Goal: Task Accomplishment & Management: Manage account settings

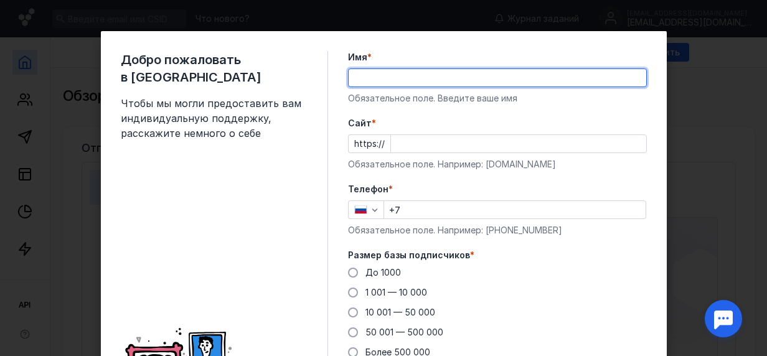
click at [420, 71] on input "Имя *" at bounding box center [497, 77] width 297 height 17
type input "L"
type input "[PERSON_NAME]"
click at [443, 209] on input "+7" at bounding box center [514, 209] width 261 height 17
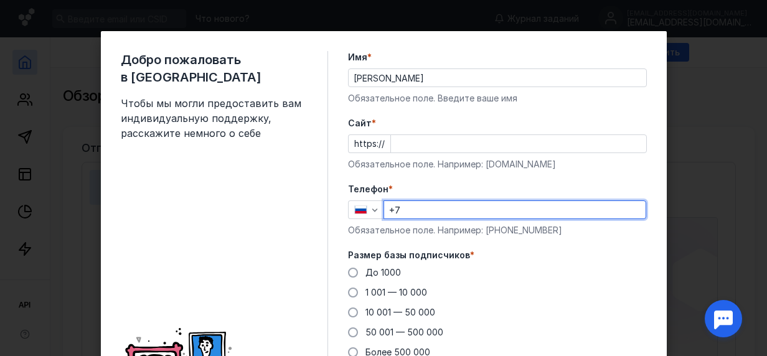
type input "[PHONE_NUMBER]"
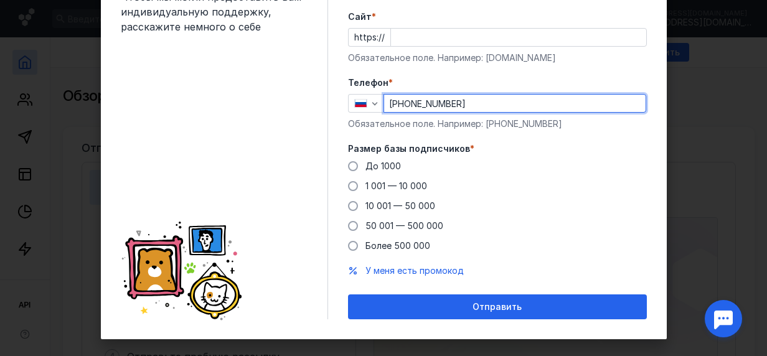
scroll to position [107, 0]
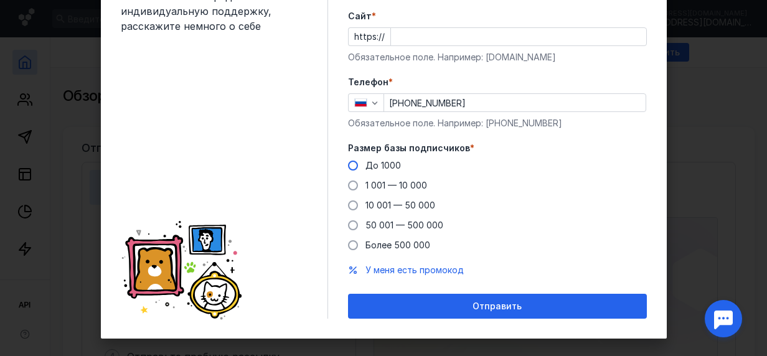
click at [355, 167] on label "До 1000" at bounding box center [374, 165] width 53 height 12
click at [0, 0] on input "До 1000" at bounding box center [0, 0] width 0 height 0
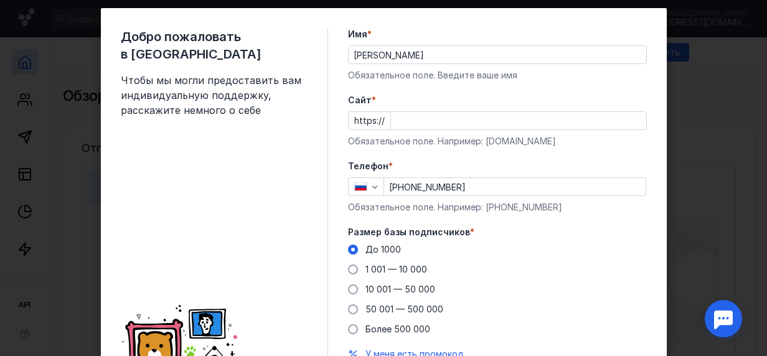
scroll to position [24, 0]
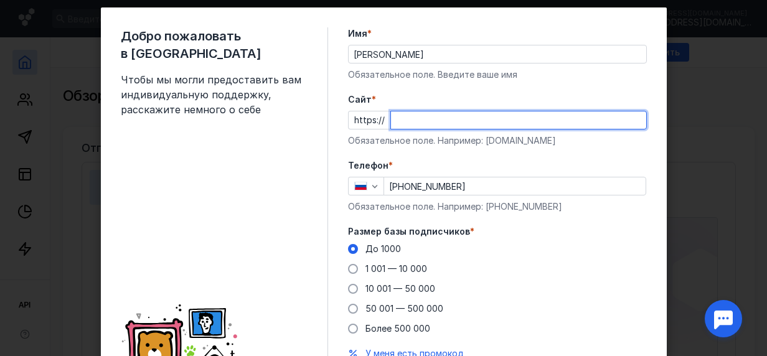
click at [524, 116] on input "Cайт *" at bounding box center [518, 119] width 255 height 17
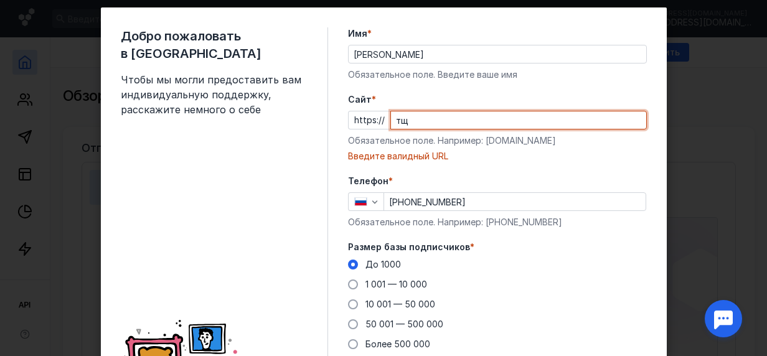
type input "т"
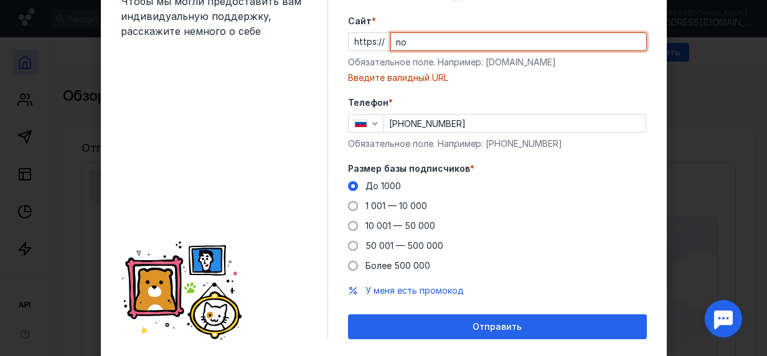
scroll to position [136, 0]
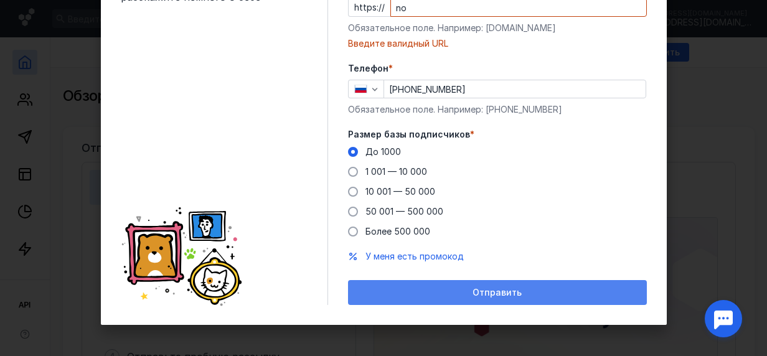
click at [472, 296] on span "Отправить" at bounding box center [496, 293] width 49 height 11
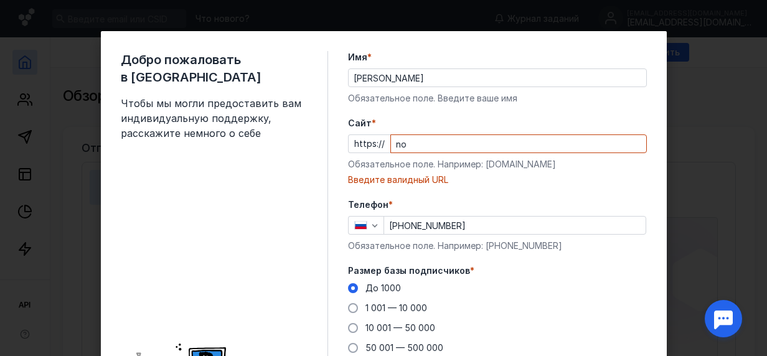
scroll to position [0, 0]
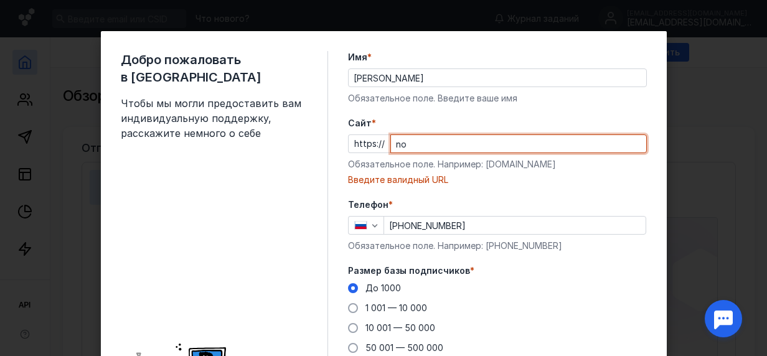
click at [497, 146] on input "no" at bounding box center [518, 143] width 255 height 17
type input "n"
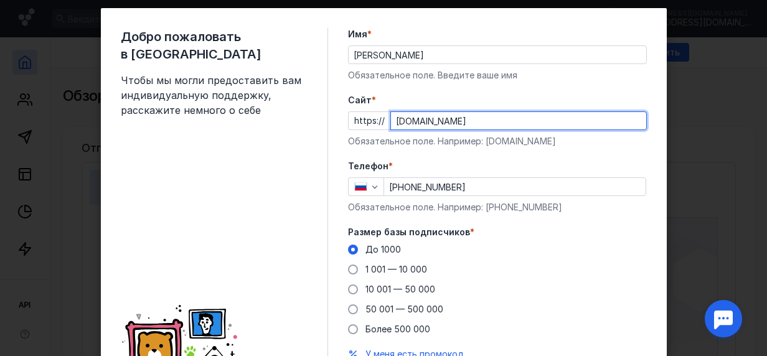
scroll to position [25, 0]
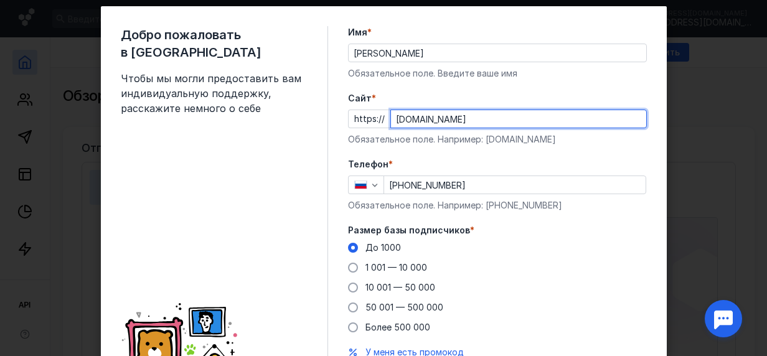
click at [408, 117] on input "[DOMAIN_NAME]" at bounding box center [518, 118] width 255 height 17
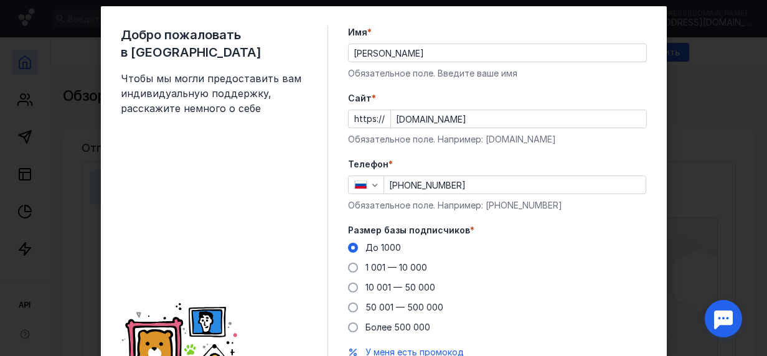
click at [465, 106] on div "Cайт * https:// [DOMAIN_NAME] Обязательное поле. Например: [DOMAIN_NAME]" at bounding box center [497, 119] width 299 height 54
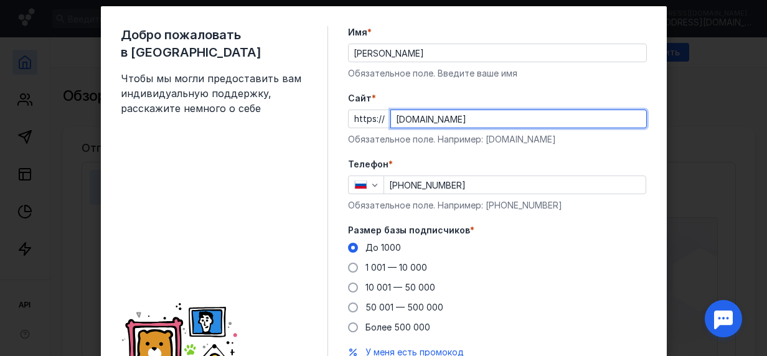
click at [411, 116] on input "[DOMAIN_NAME]" at bounding box center [518, 118] width 255 height 17
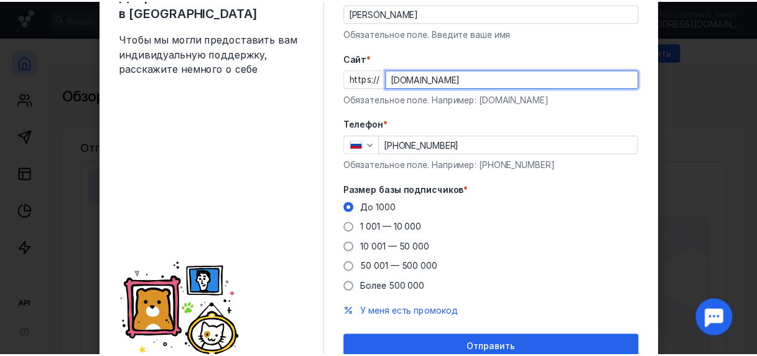
scroll to position [121, 0]
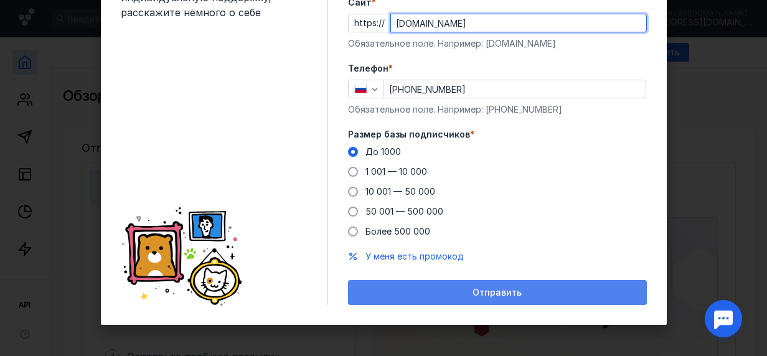
type input "[DOMAIN_NAME]"
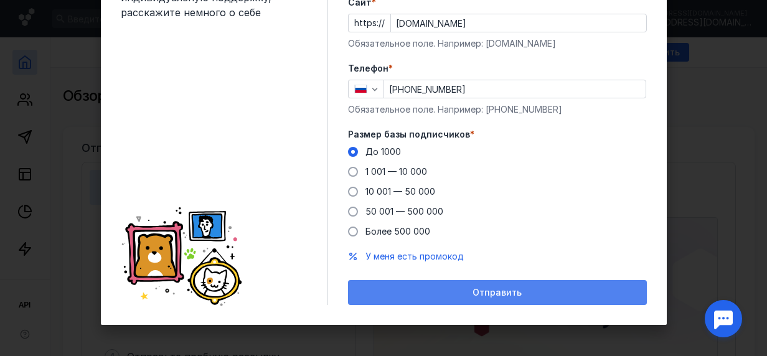
click at [529, 291] on div "Отправить" at bounding box center [497, 293] width 286 height 11
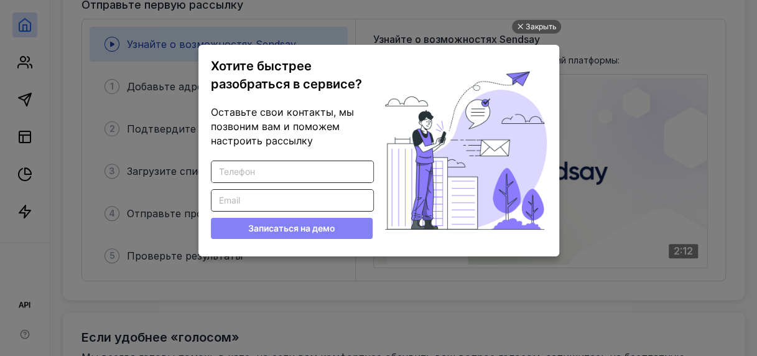
scroll to position [454, 0]
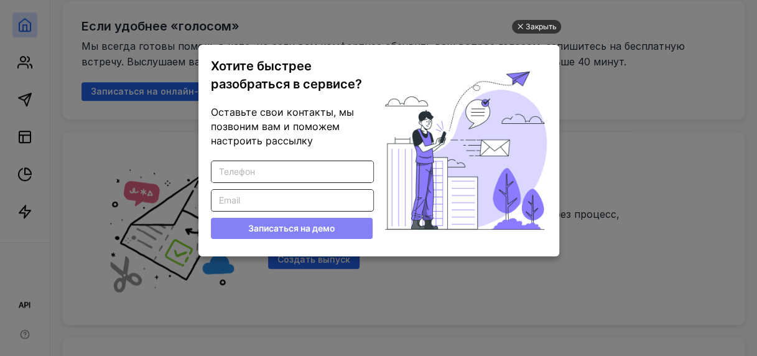
click at [545, 22] on div "Закрыть" at bounding box center [541, 27] width 31 height 14
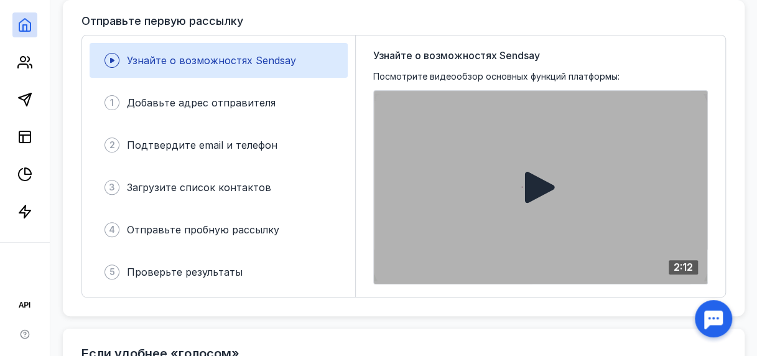
scroll to position [128, 0]
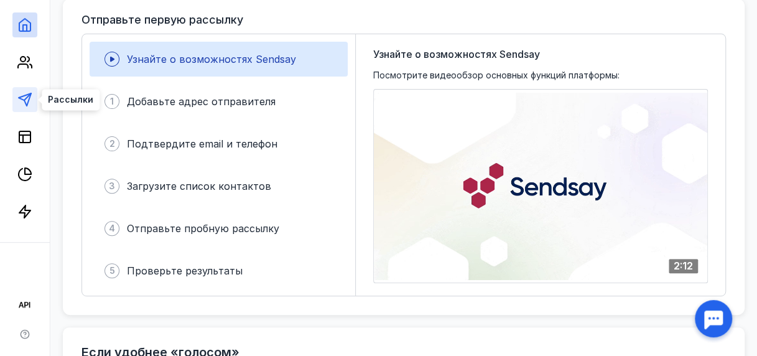
click at [24, 95] on icon at bounding box center [24, 99] width 15 height 15
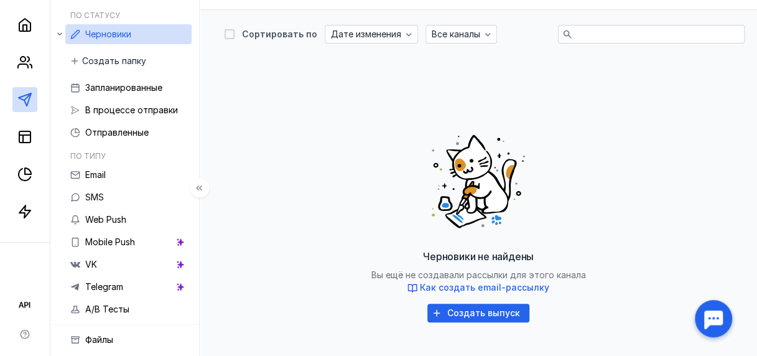
scroll to position [32, 0]
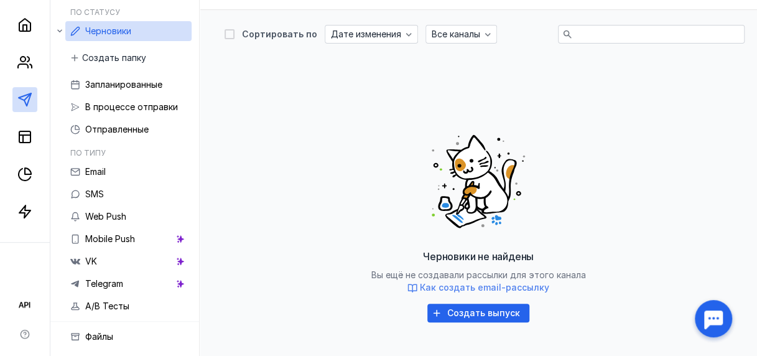
click at [477, 282] on span "Как создать email-рассылку" at bounding box center [484, 287] width 129 height 11
click at [26, 59] on icon at bounding box center [24, 62] width 15 height 15
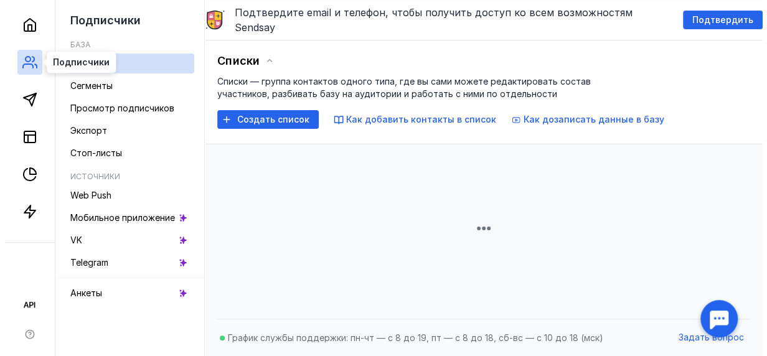
scroll to position [172, 0]
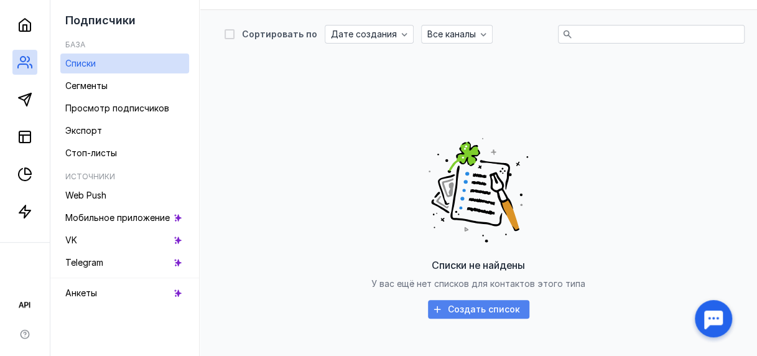
click at [483, 304] on span "Создать список" at bounding box center [484, 309] width 72 height 11
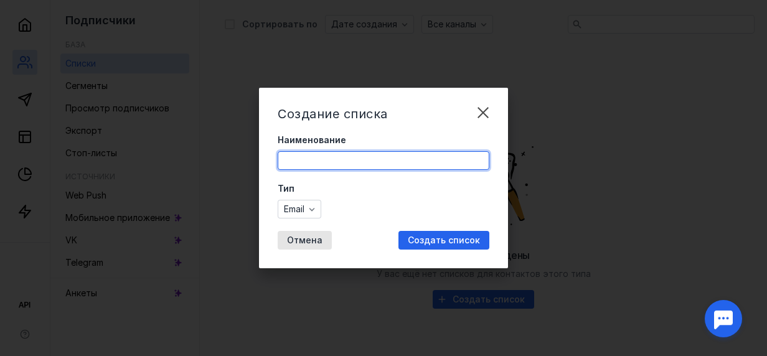
click at [322, 162] on input "Наименование" at bounding box center [383, 160] width 210 height 17
click at [316, 165] on input "Наименование" at bounding box center [383, 160] width 210 height 17
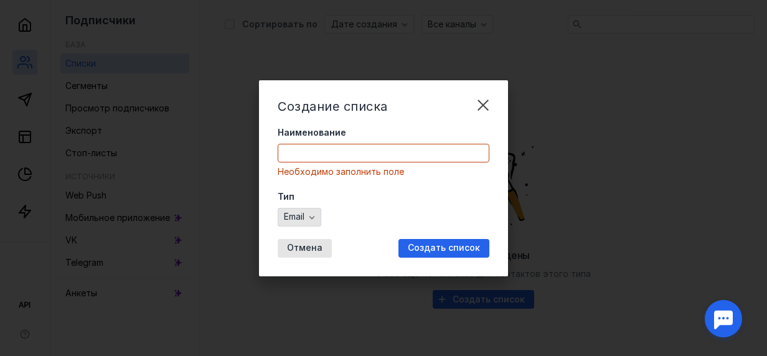
click at [314, 208] on div "Email" at bounding box center [300, 217] width 44 height 19
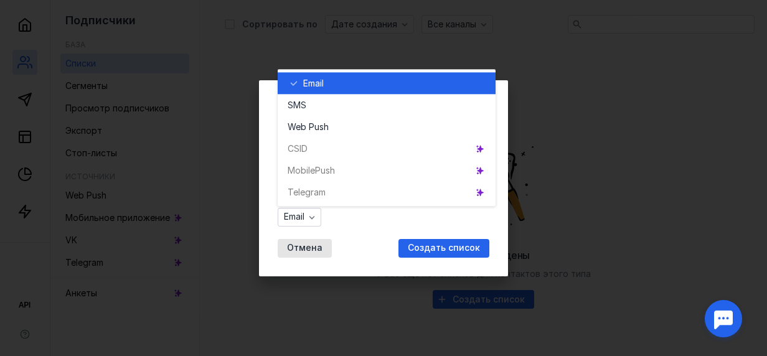
click at [334, 81] on div "Email" at bounding box center [394, 83] width 182 height 12
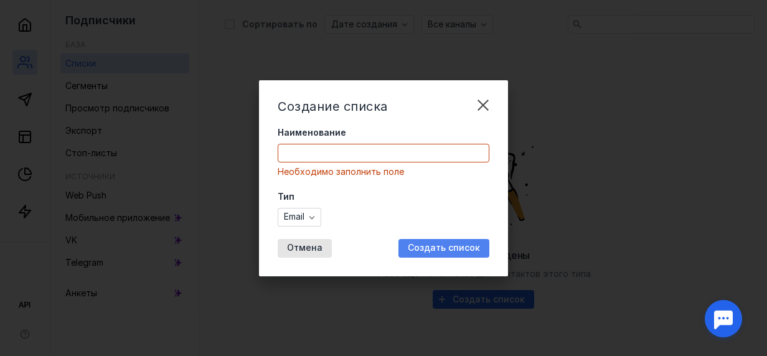
click at [437, 243] on span "Создать список" at bounding box center [444, 248] width 72 height 11
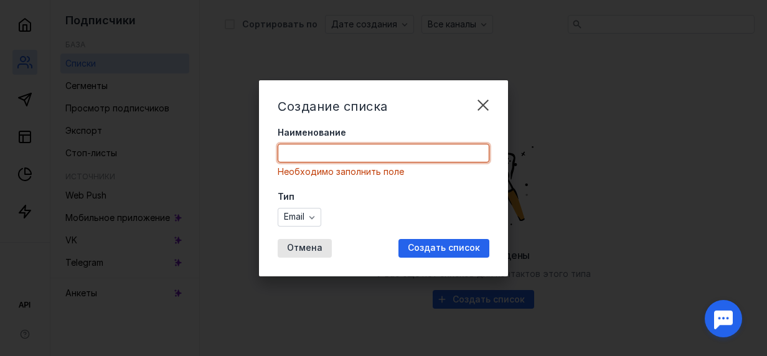
click at [358, 146] on input "Наименование" at bounding box center [383, 152] width 210 height 17
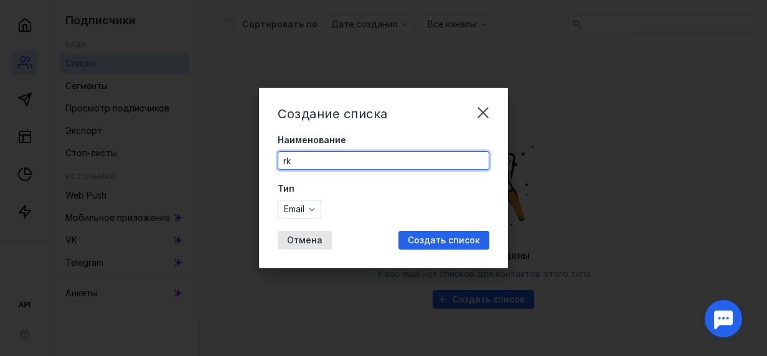
type input "r"
type input "клиенты"
click at [429, 237] on span "Создать список" at bounding box center [444, 240] width 72 height 11
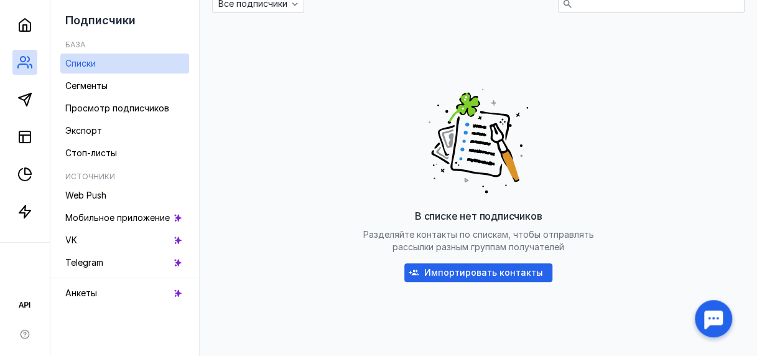
scroll to position [219, 0]
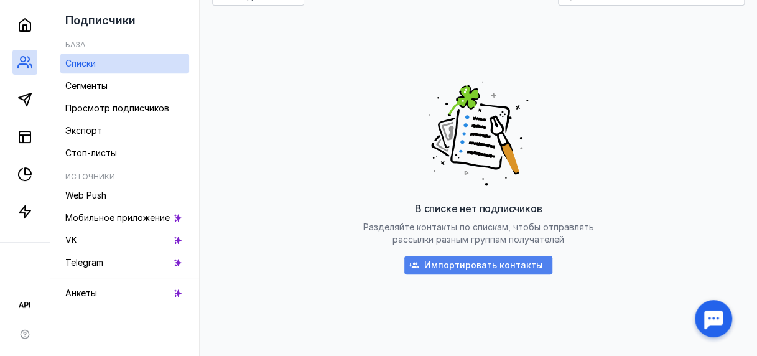
click at [472, 260] on span "Импортировать контакты" at bounding box center [483, 265] width 119 height 11
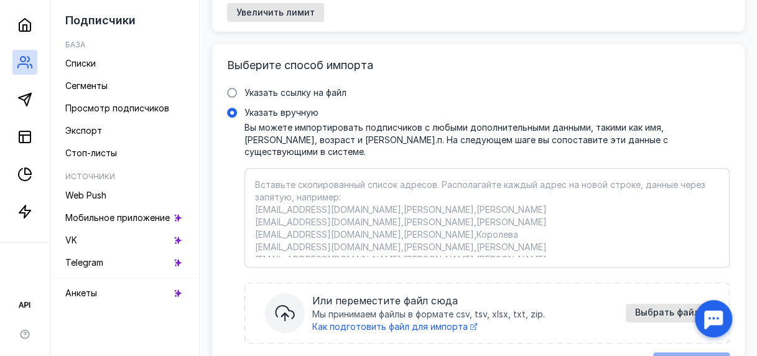
scroll to position [184, 0]
click at [237, 88] on span at bounding box center [232, 93] width 10 height 10
click at [0, 0] on input "Указать ссылку на файл" at bounding box center [0, 0] width 0 height 0
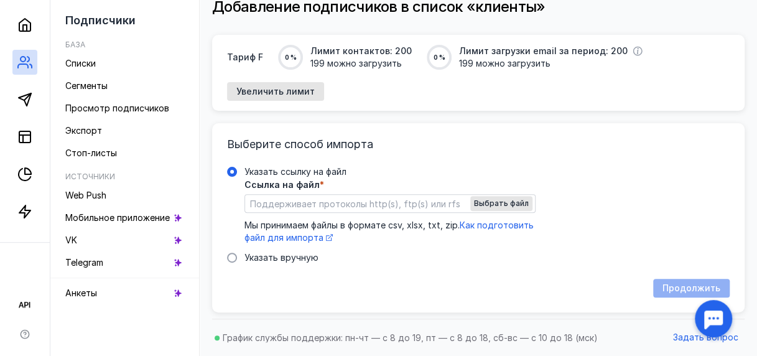
scroll to position [95, 0]
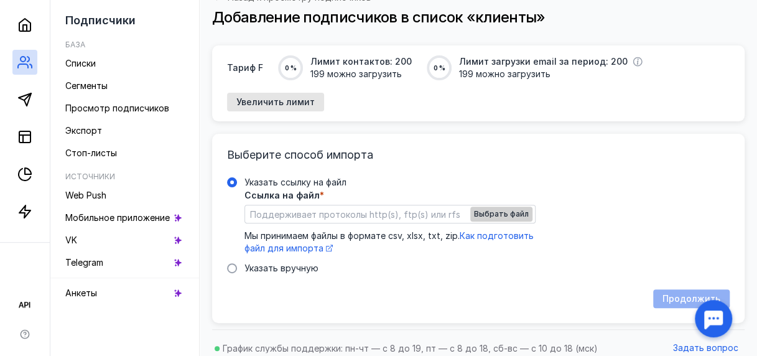
click at [505, 210] on span "Выбрать файл" at bounding box center [501, 214] width 55 height 9
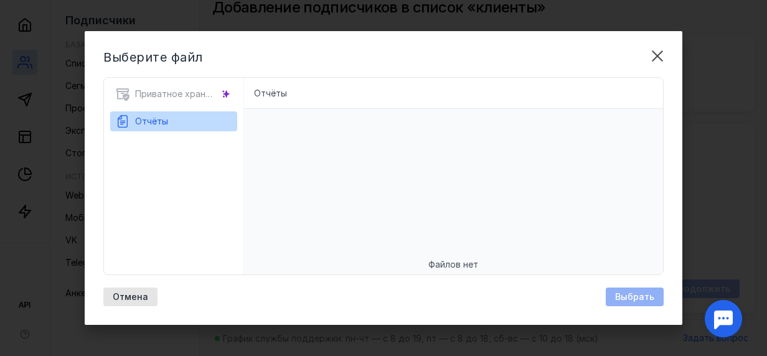
click at [187, 95] on div "Приватное хранилище" at bounding box center [173, 97] width 127 height 27
click at [166, 96] on div "Приватное хранилище" at bounding box center [173, 97] width 127 height 27
click at [183, 115] on button "Отчёты" at bounding box center [173, 121] width 117 height 20
click at [185, 90] on div "Приватное хранилище" at bounding box center [173, 97] width 127 height 27
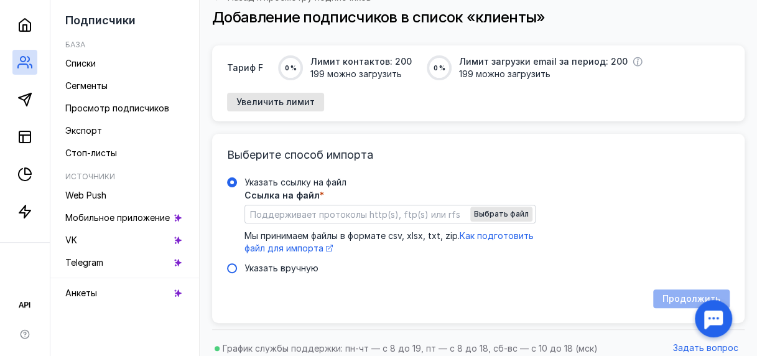
click at [237, 263] on span at bounding box center [232, 268] width 10 height 10
click at [0, 0] on input "Указать вручную" at bounding box center [0, 0] width 0 height 0
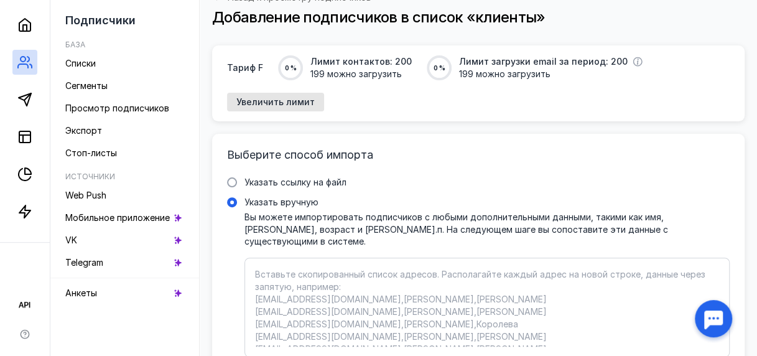
click at [334, 268] on textarea "Указать вручную Вы можете импортировать подписчиков с любыми дополнительными да…" at bounding box center [487, 307] width 464 height 78
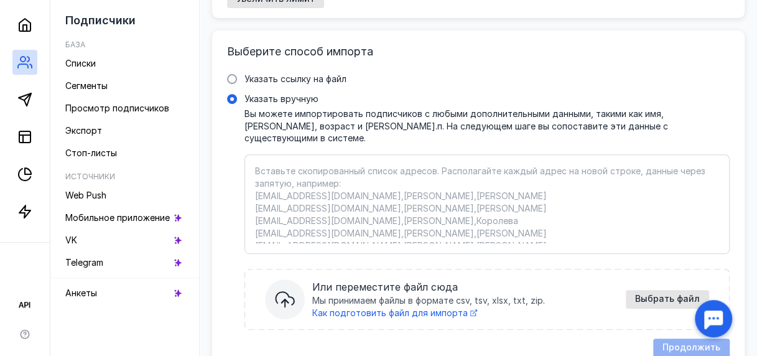
scroll to position [222, 0]
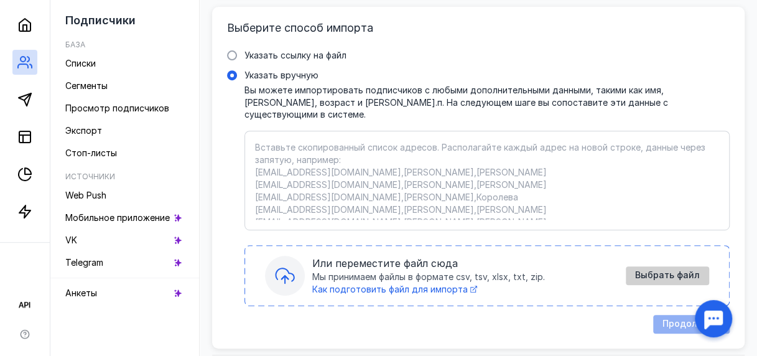
click at [673, 270] on span "Выбрать файл" at bounding box center [667, 275] width 65 height 11
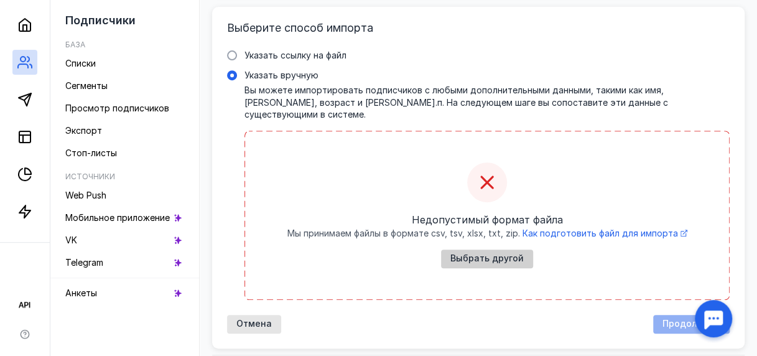
click at [483, 253] on span "Выбрать другой" at bounding box center [487, 258] width 73 height 11
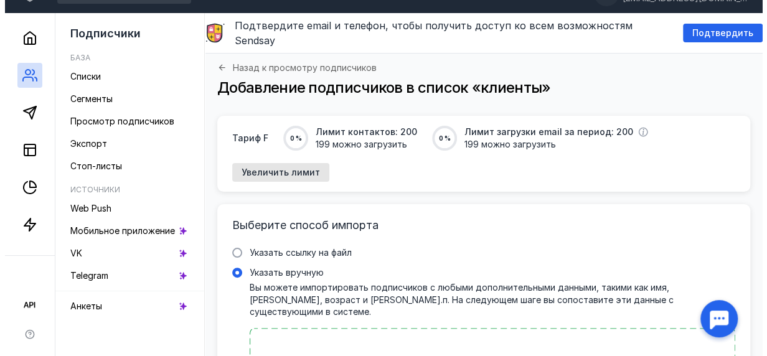
scroll to position [0, 0]
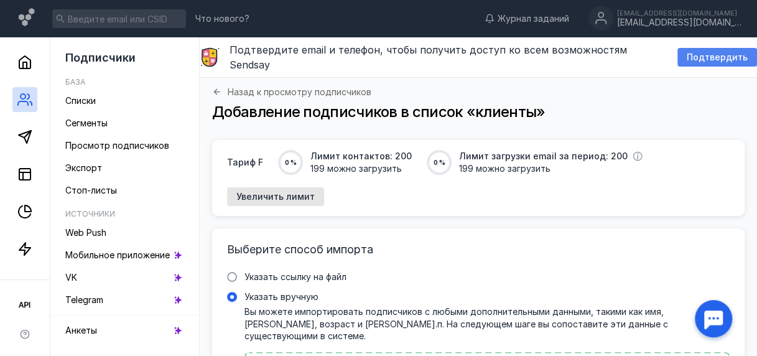
click at [708, 53] on span "Подтвердить" at bounding box center [717, 57] width 61 height 11
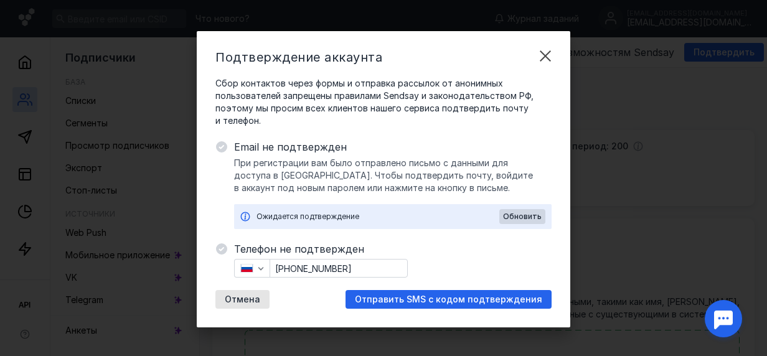
scroll to position [2, 0]
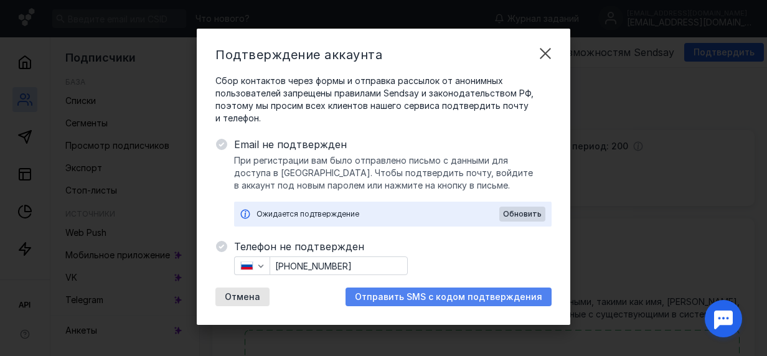
click at [433, 297] on span "Отправить SMS с кодом подтверждения" at bounding box center [448, 297] width 187 height 11
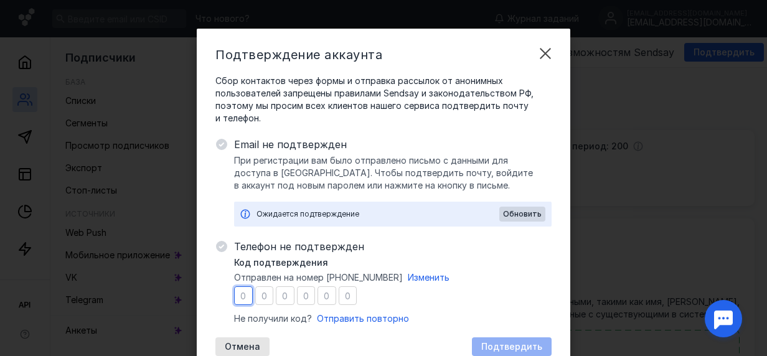
type input "5"
type input "6"
type input "5"
type input "9"
type input "3"
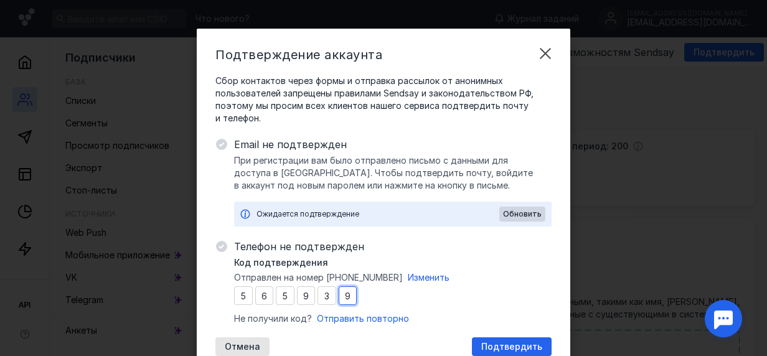
type input "9"
click at [406, 306] on div "Код подтверждения Отправлен на номер [PHONE_NUMBER] Изменить 5 6 5 9 3 9 Не пол…" at bounding box center [392, 290] width 317 height 68
click at [504, 347] on span "Подтвердить" at bounding box center [511, 347] width 61 height 11
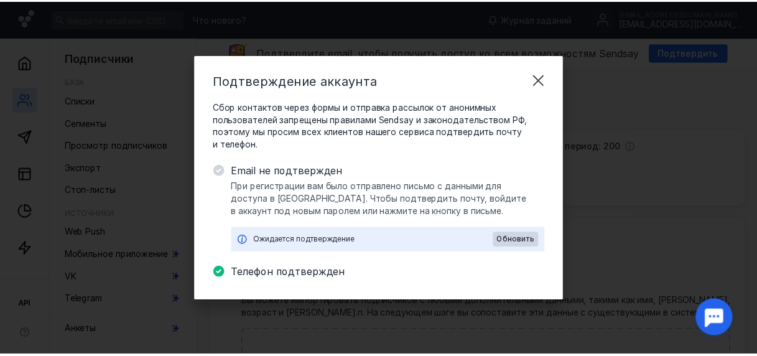
scroll to position [0, 0]
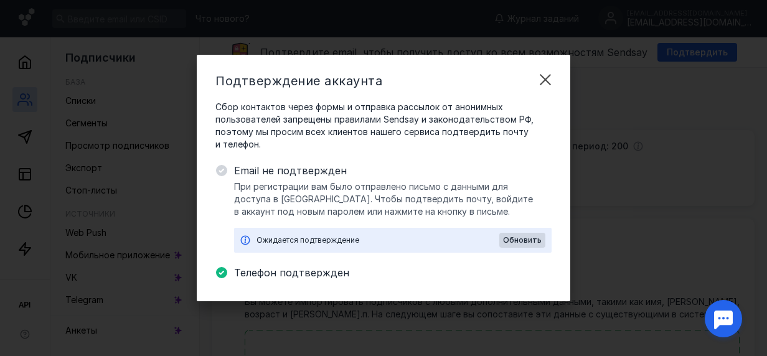
click at [307, 238] on div "Ожидается подтверждение" at bounding box center [377, 240] width 243 height 12
click at [304, 189] on span "При регистрации вам было отправлено письмо с данными для доступа в [GEOGRAPHIC_…" at bounding box center [392, 198] width 317 height 37
click at [281, 229] on div "Ожидается подтверждение Обновить" at bounding box center [392, 240] width 317 height 25
click at [266, 240] on div "Ожидается подтверждение" at bounding box center [377, 240] width 243 height 12
click at [507, 241] on span "Обновить" at bounding box center [522, 240] width 39 height 9
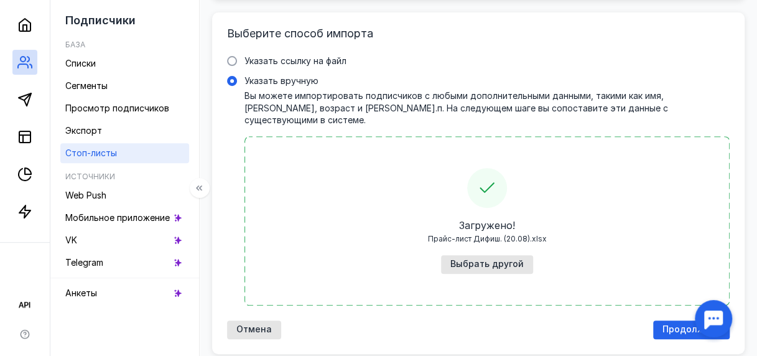
scroll to position [235, 0]
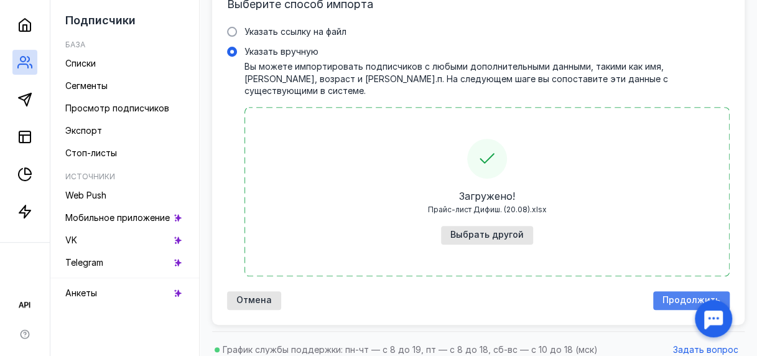
click at [692, 295] on span "Продолжить" at bounding box center [692, 300] width 58 height 11
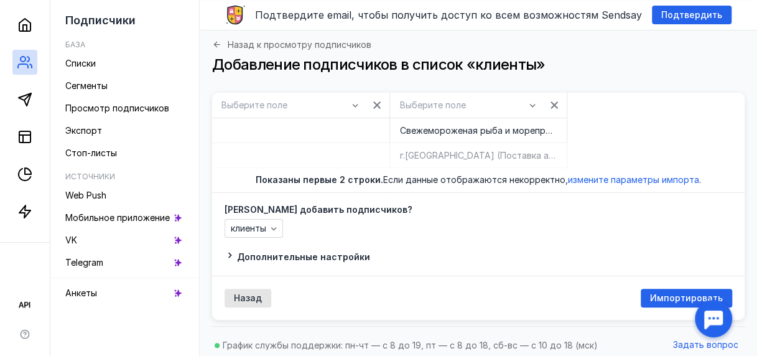
scroll to position [44, 0]
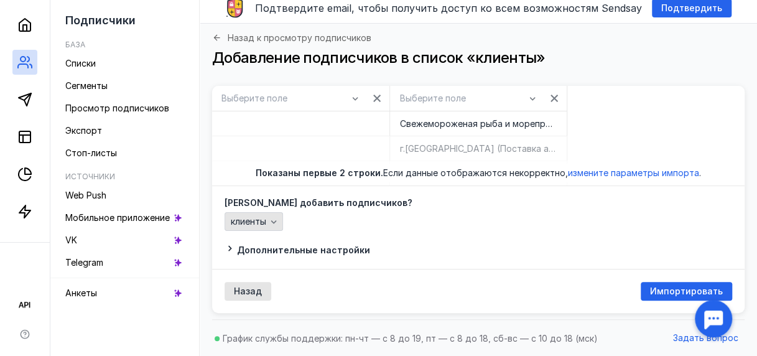
click at [280, 222] on div "button" at bounding box center [274, 221] width 12 height 12
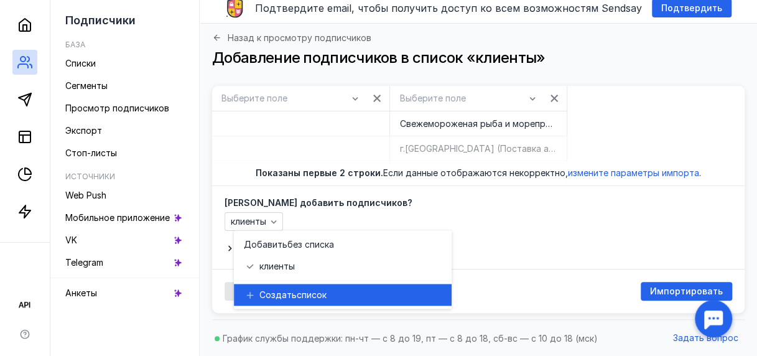
click at [275, 284] on div "Создать список" at bounding box center [343, 295] width 198 height 22
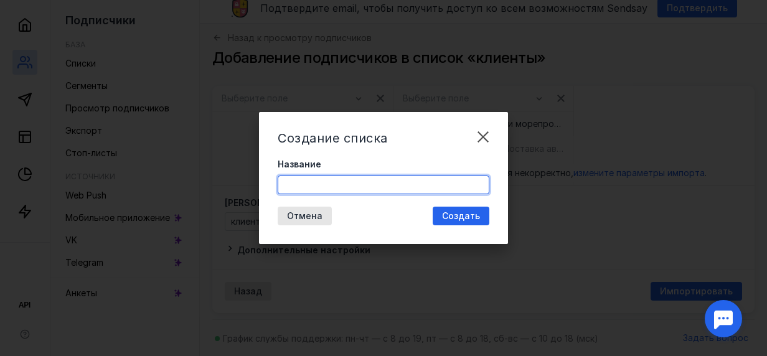
click at [328, 189] on input "Название" at bounding box center [383, 184] width 210 height 17
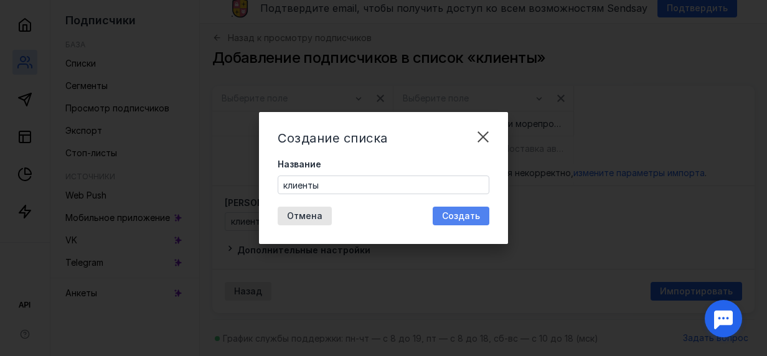
click at [464, 218] on span "Создать" at bounding box center [461, 216] width 38 height 11
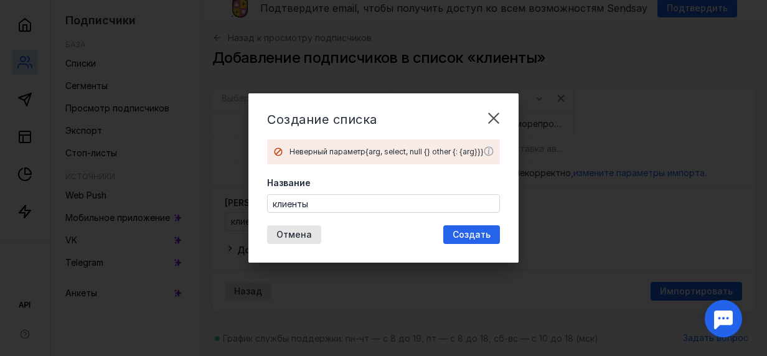
click at [355, 192] on div "Название клиенты" at bounding box center [383, 195] width 233 height 36
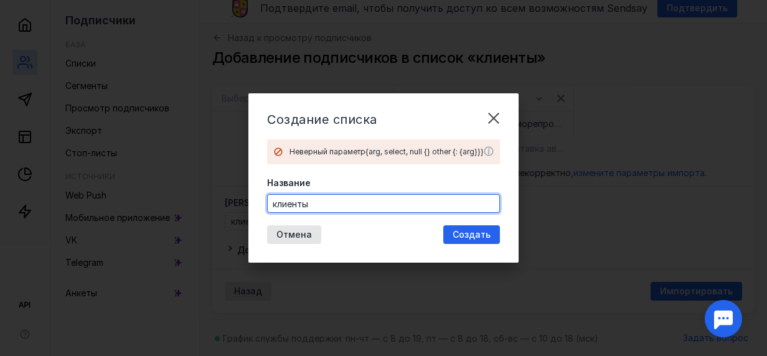
click at [335, 208] on input "клиенты" at bounding box center [384, 203] width 232 height 17
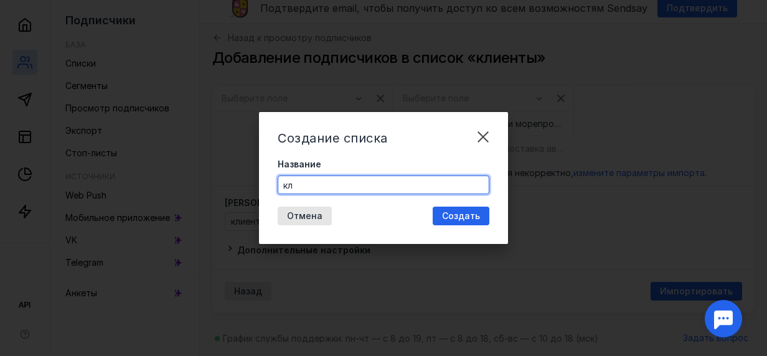
type input "к"
type input "обзор"
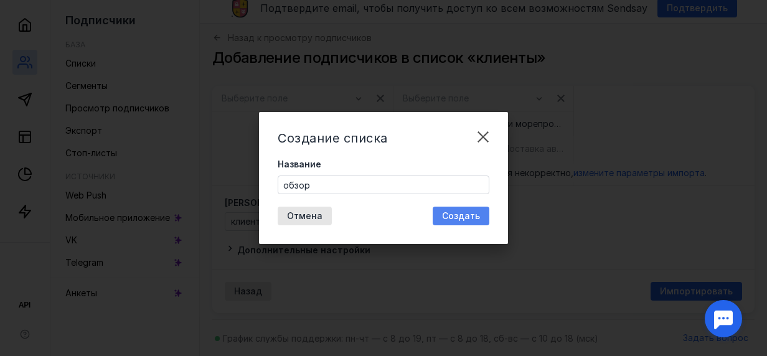
click at [448, 213] on span "Создать" at bounding box center [461, 216] width 38 height 11
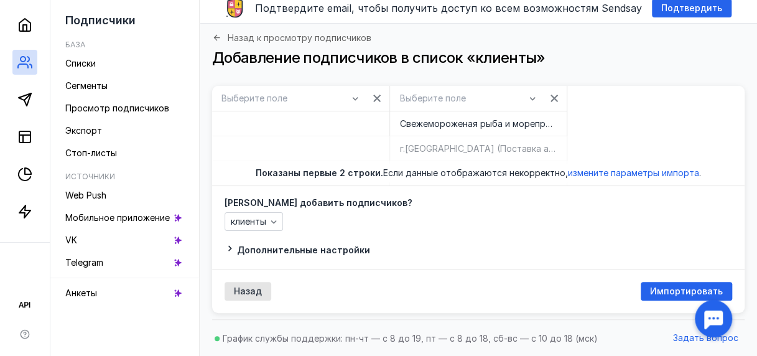
click at [456, 200] on label "[PERSON_NAME] добавить подписчиков?" at bounding box center [479, 203] width 508 height 9
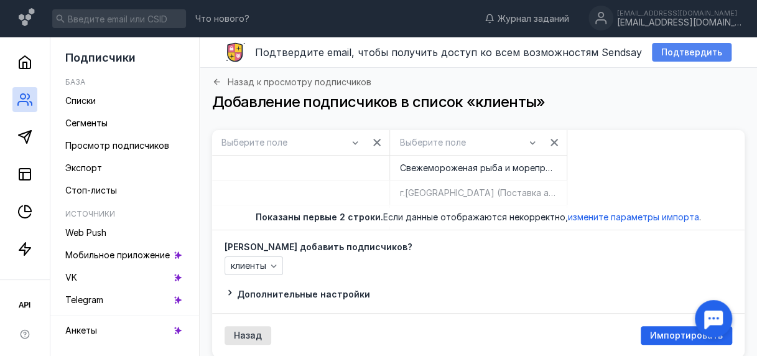
click at [679, 51] on span "Подтвердить" at bounding box center [692, 52] width 61 height 11
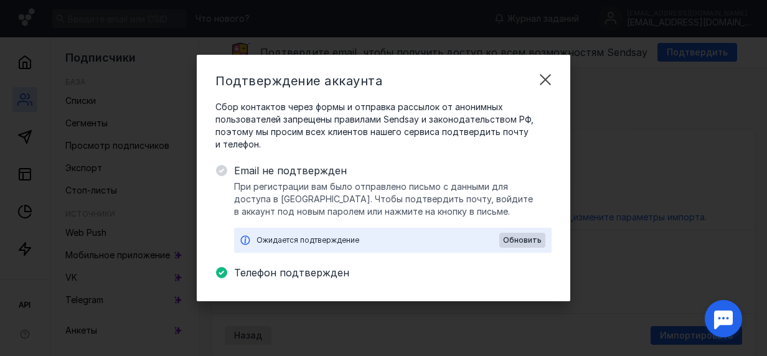
click at [266, 235] on div "Ожидается подтверждение" at bounding box center [377, 240] width 243 height 12
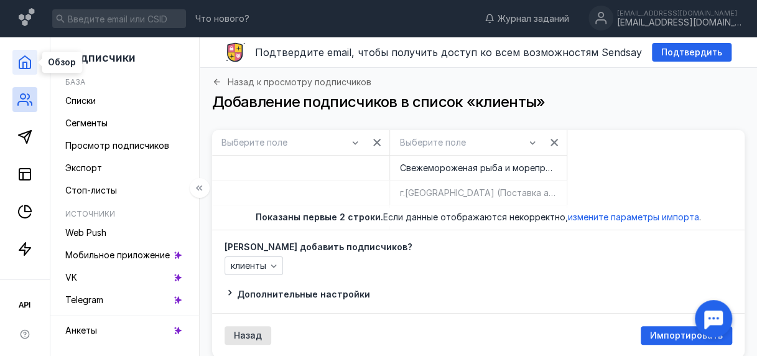
click at [24, 63] on icon at bounding box center [24, 62] width 15 height 15
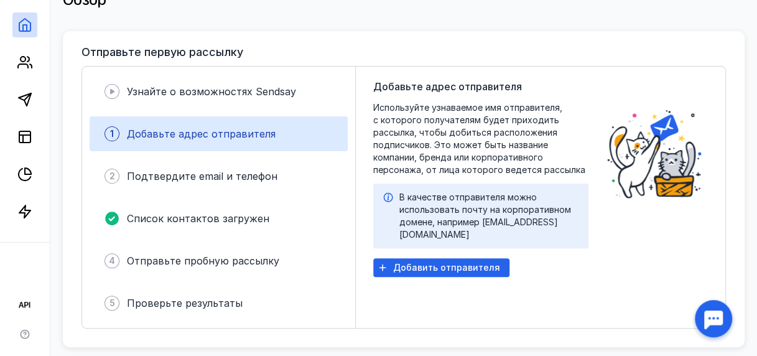
scroll to position [105, 0]
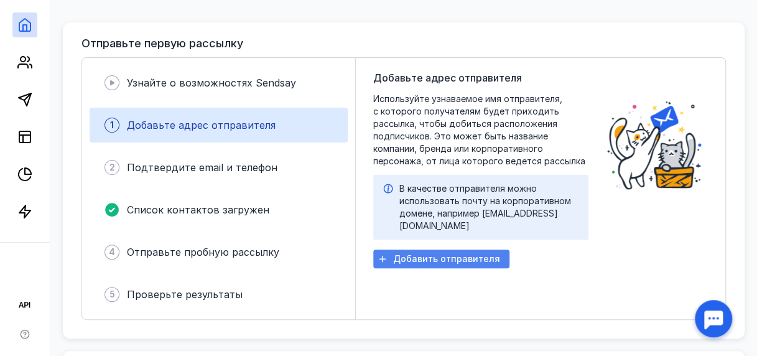
click at [451, 254] on span "Добавить отправителя" at bounding box center [446, 259] width 107 height 11
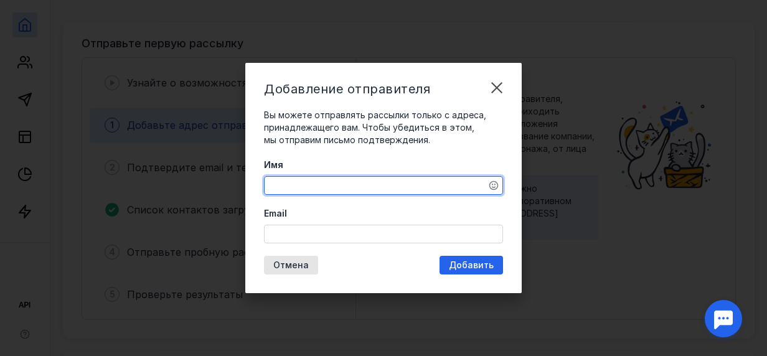
click at [339, 184] on textarea "Имя" at bounding box center [384, 185] width 238 height 17
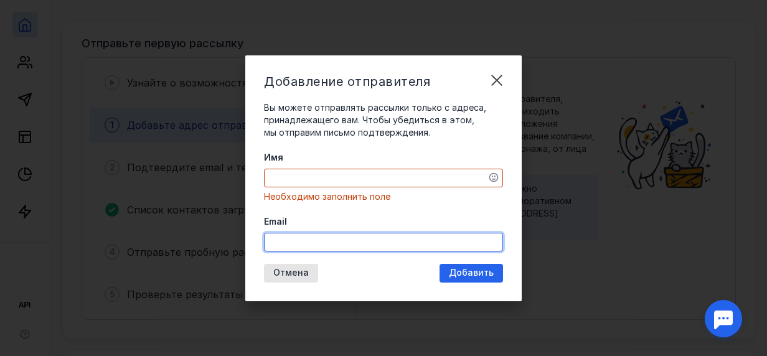
click at [298, 233] on input "Email" at bounding box center [384, 241] width 238 height 17
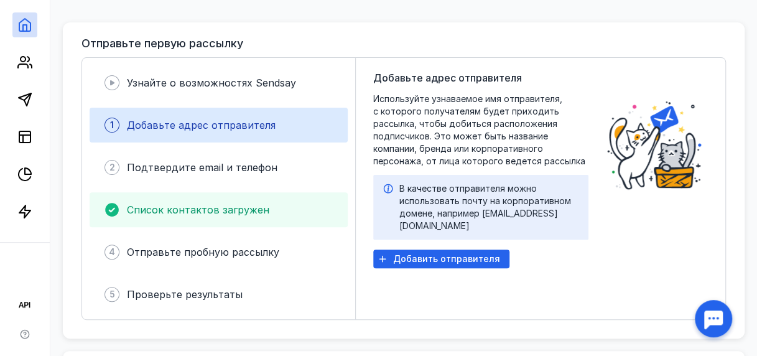
click at [246, 212] on span "Список контактов загружен" at bounding box center [198, 210] width 143 height 12
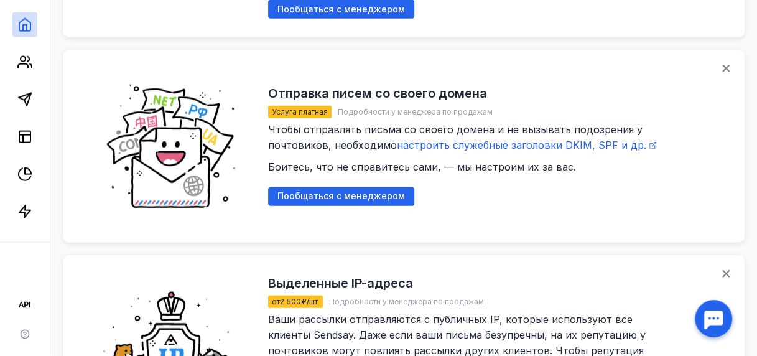
scroll to position [1447, 0]
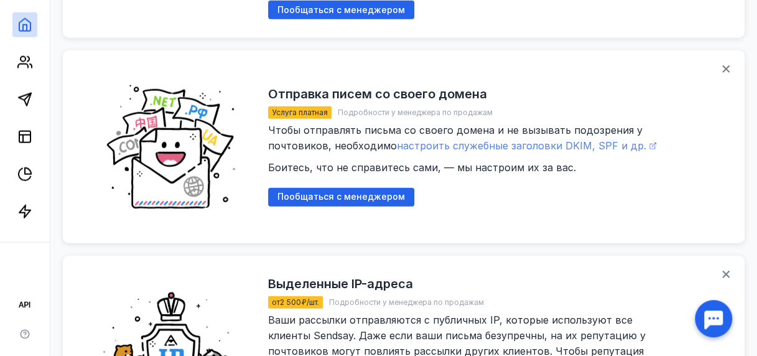
click at [535, 139] on span "настроить служебные заголовки DKIM, SPF и др." at bounding box center [522, 145] width 250 height 12
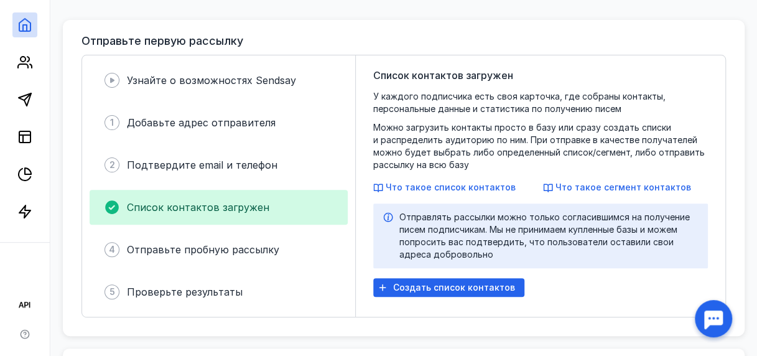
scroll to position [115, 0]
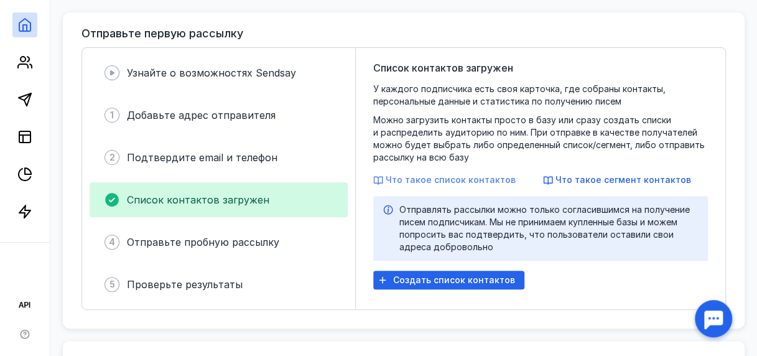
click at [461, 183] on span "Что такое список контактов" at bounding box center [451, 179] width 130 height 11
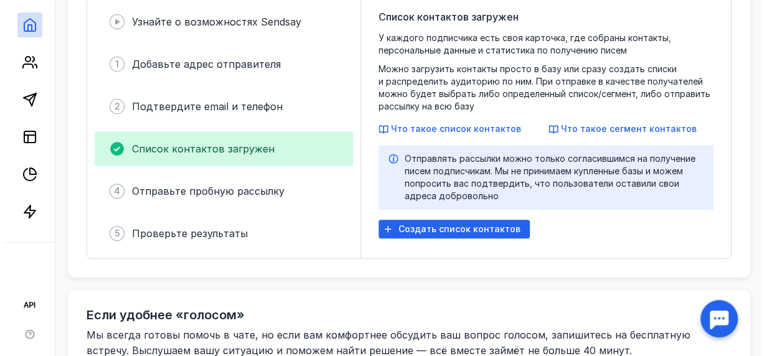
scroll to position [166, 0]
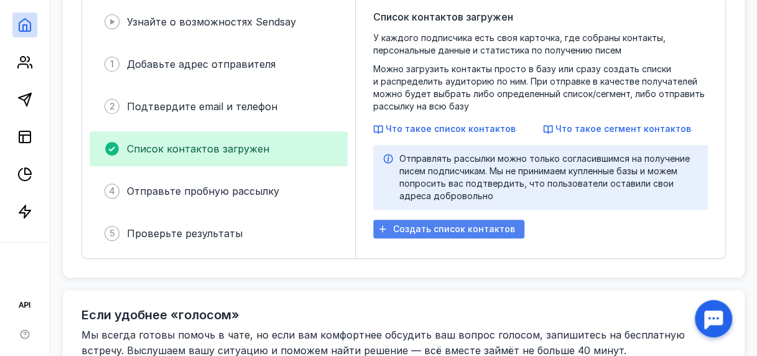
click at [456, 235] on span "Создать список контактов" at bounding box center [454, 229] width 122 height 11
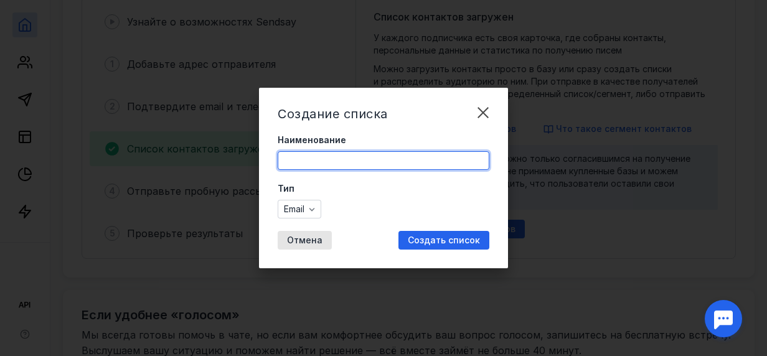
click at [311, 157] on input "Наименование" at bounding box center [383, 160] width 210 height 17
type input "клиенты"
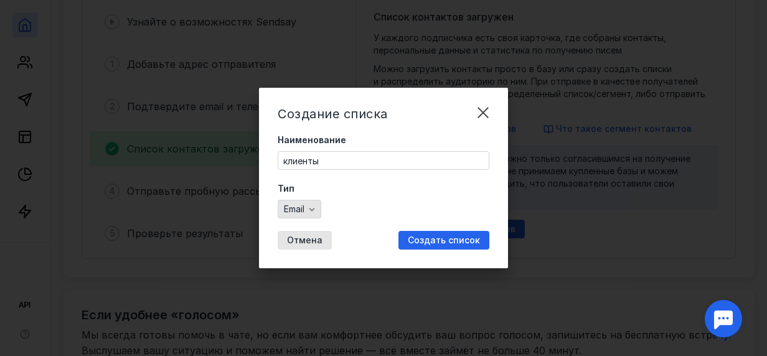
click at [310, 213] on icon "button" at bounding box center [312, 209] width 10 height 10
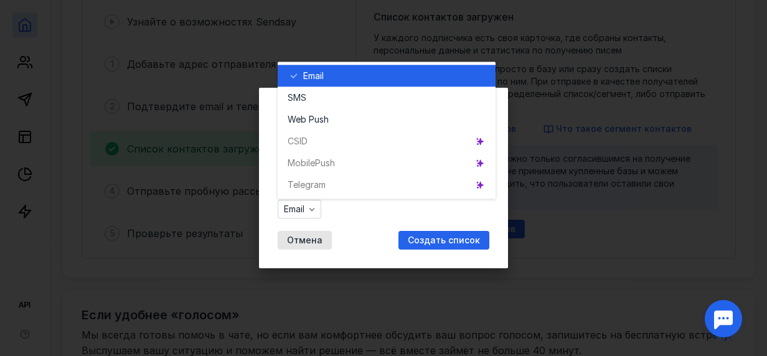
click at [334, 78] on div "Email" at bounding box center [394, 76] width 182 height 12
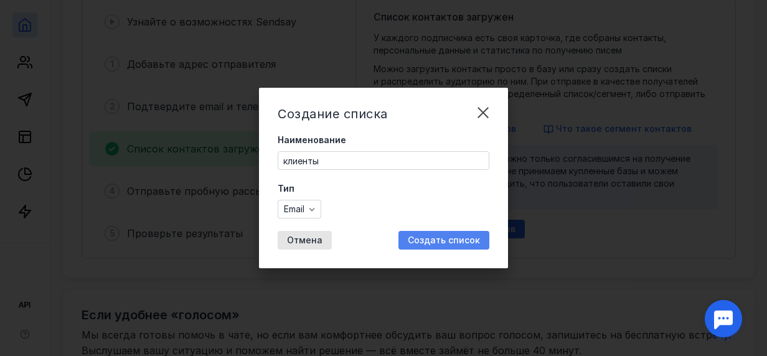
click at [429, 235] on span "Создать список" at bounding box center [444, 240] width 72 height 11
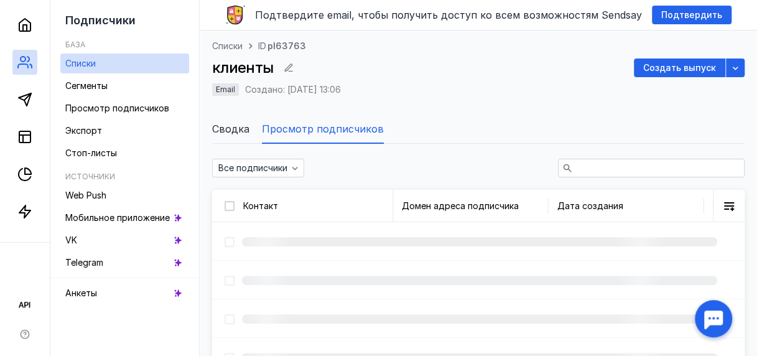
scroll to position [166, 0]
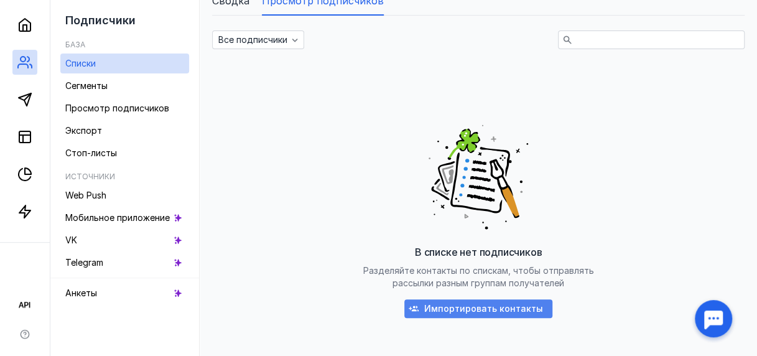
click at [486, 305] on span "Импортировать контакты" at bounding box center [483, 309] width 119 height 11
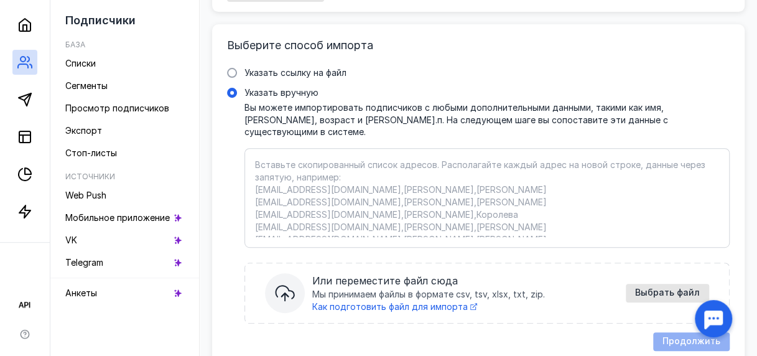
scroll to position [193, 0]
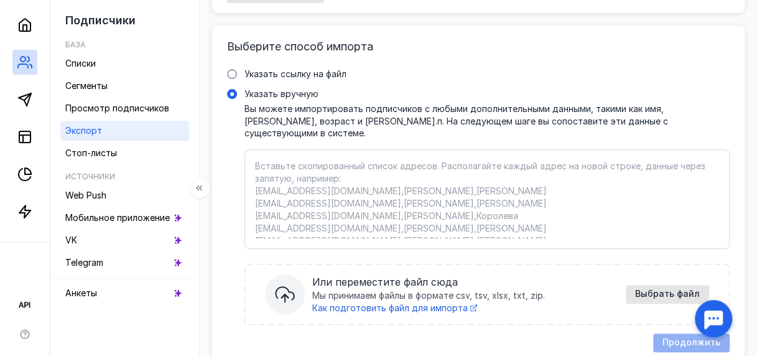
click at [101, 132] on span "Экспорт" at bounding box center [83, 130] width 37 height 11
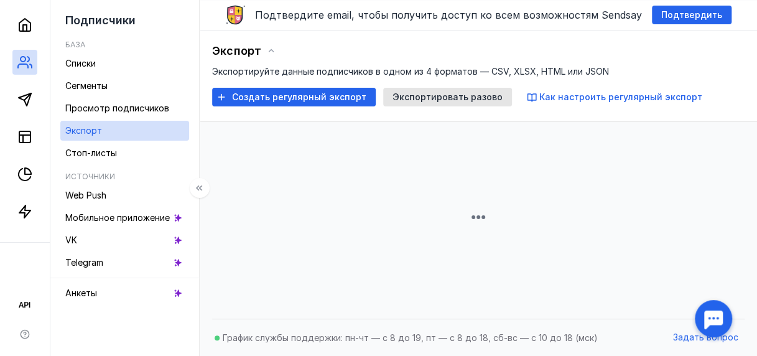
scroll to position [193, 0]
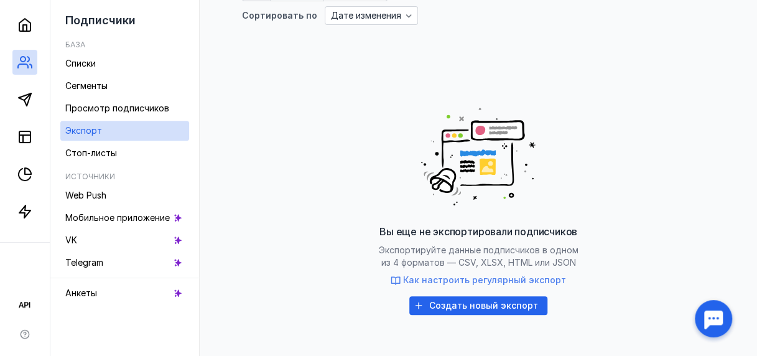
click at [483, 276] on span "Как настроить регулярный экспорт" at bounding box center [484, 279] width 163 height 11
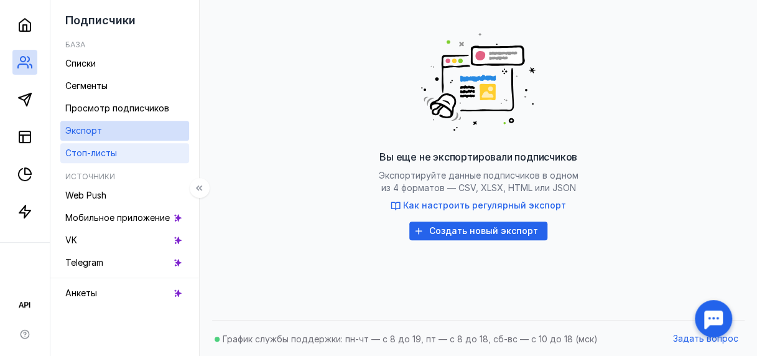
scroll to position [268, 0]
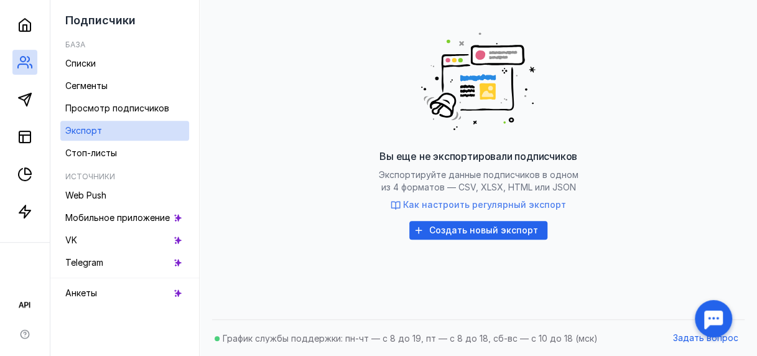
click at [475, 203] on span "Как настроить регулярный экспорт" at bounding box center [484, 204] width 163 height 11
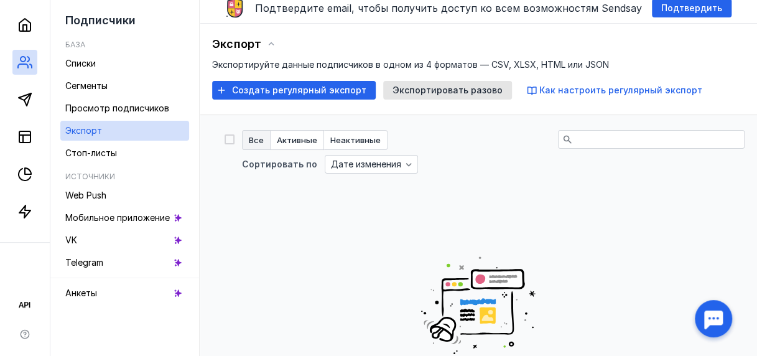
scroll to position [22, 0]
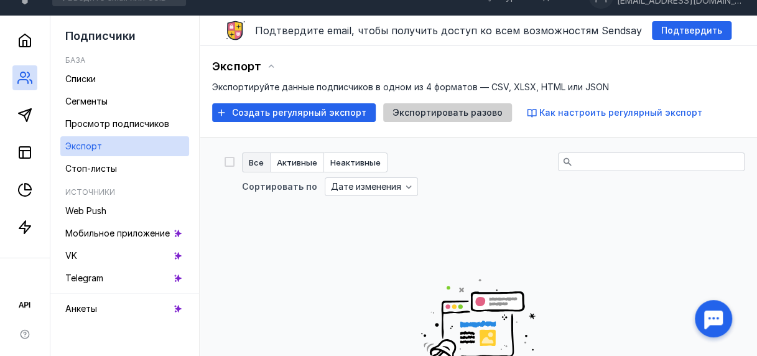
click at [457, 112] on span "Экспортировать разово" at bounding box center [448, 113] width 110 height 11
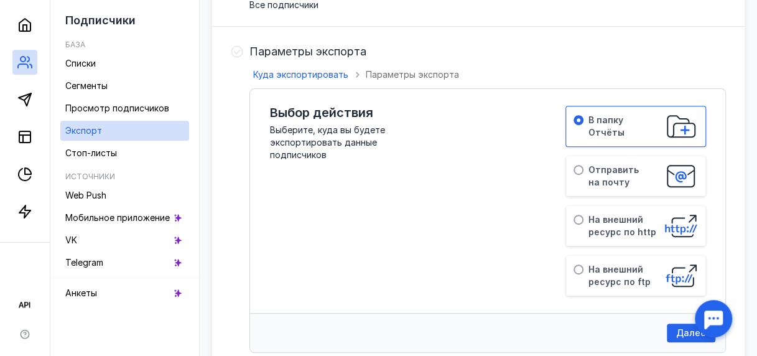
scroll to position [191, 0]
click at [614, 174] on div "Отправить на почту" at bounding box center [623, 175] width 68 height 35
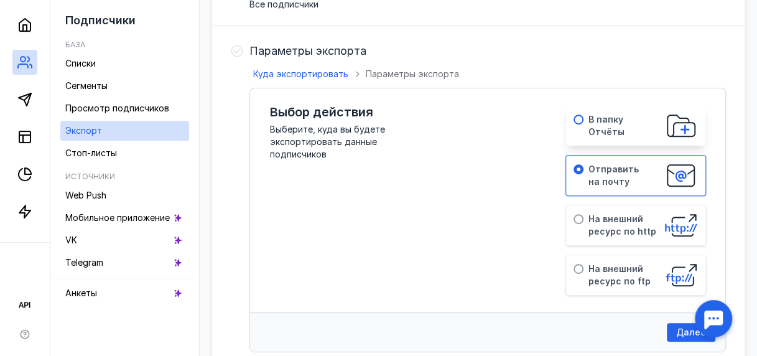
click at [612, 127] on span "В папку Отчёты" at bounding box center [607, 125] width 36 height 23
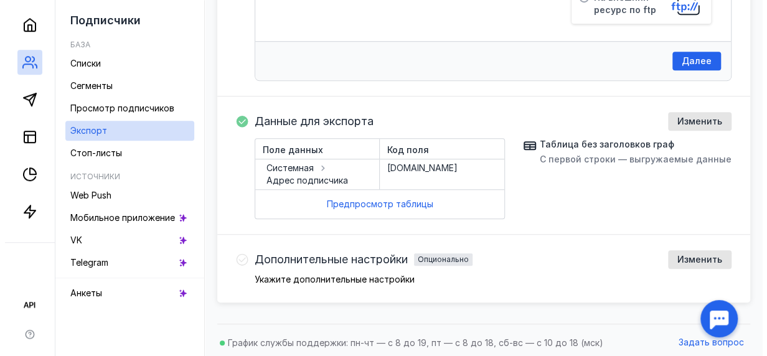
scroll to position [465, 0]
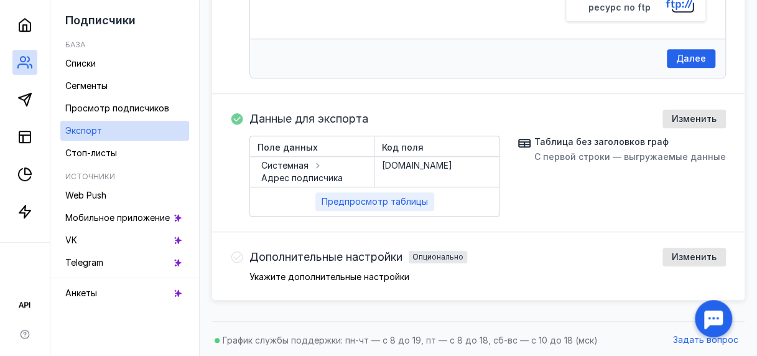
click at [387, 203] on span "Предпросмотр таблицы" at bounding box center [375, 202] width 106 height 11
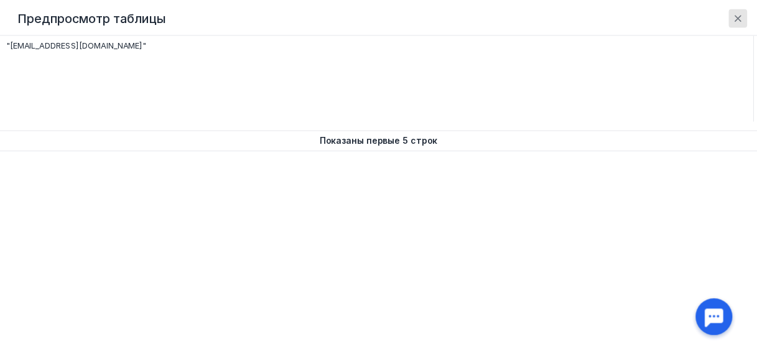
scroll to position [0, 0]
click at [747, 18] on icon "button" at bounding box center [747, 17] width 10 height 10
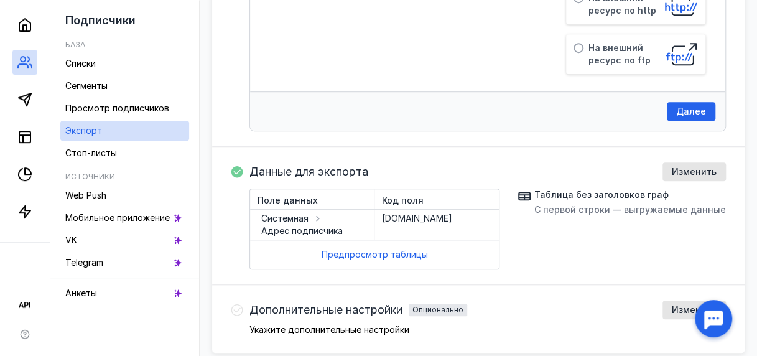
scroll to position [465, 0]
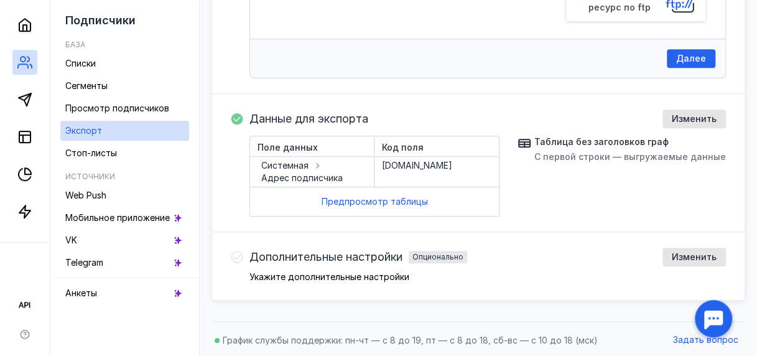
click at [243, 255] on icon at bounding box center [238, 257] width 12 height 12
click at [505, 265] on div "Дополнительные настройки Опционально Изменить Укажите дополнительные настройки" at bounding box center [488, 265] width 477 height 34
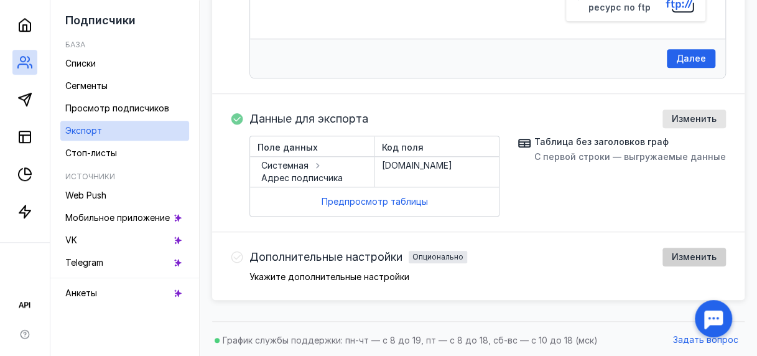
click at [682, 258] on span "Изменить" at bounding box center [694, 257] width 45 height 11
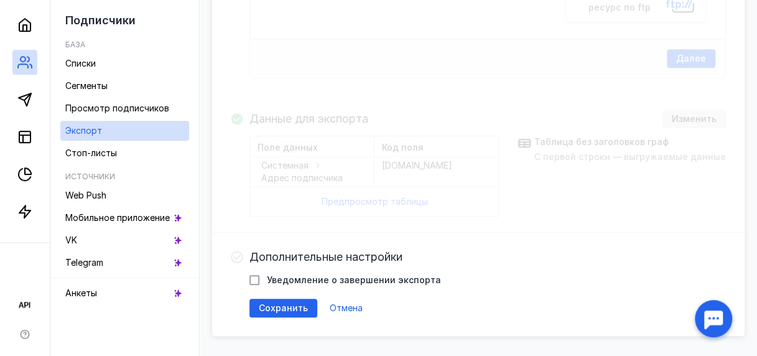
click at [259, 279] on icon at bounding box center [254, 280] width 9 height 9
click at [258, 279] on input "Уведомление о завершении экспорта" at bounding box center [254, 278] width 8 height 8
checkbox input "true"
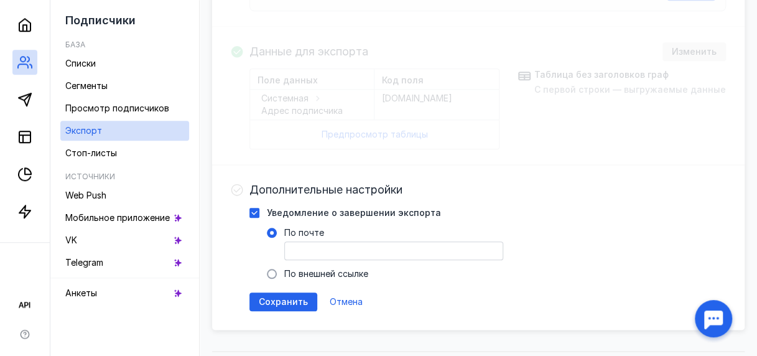
scroll to position [535, 0]
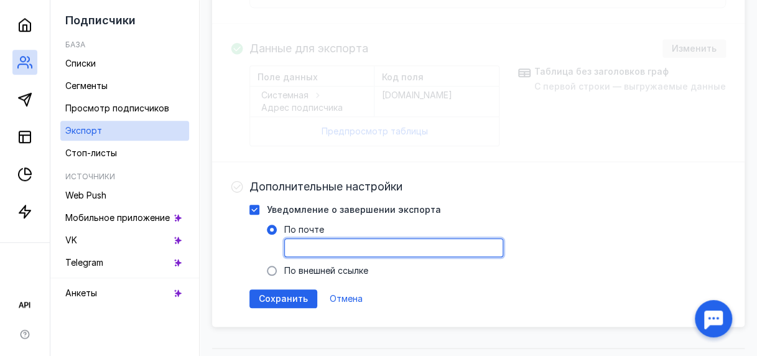
click at [323, 248] on input "По почте" at bounding box center [394, 247] width 218 height 17
type input "[EMAIL_ADDRESS][DOMAIN_NAME]"
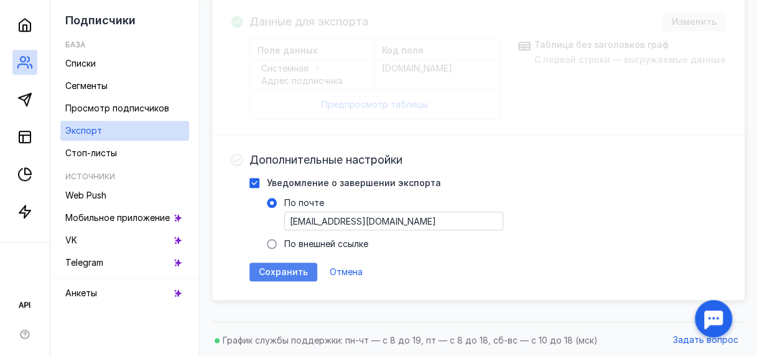
click at [297, 263] on div "Сохранить" at bounding box center [284, 272] width 68 height 19
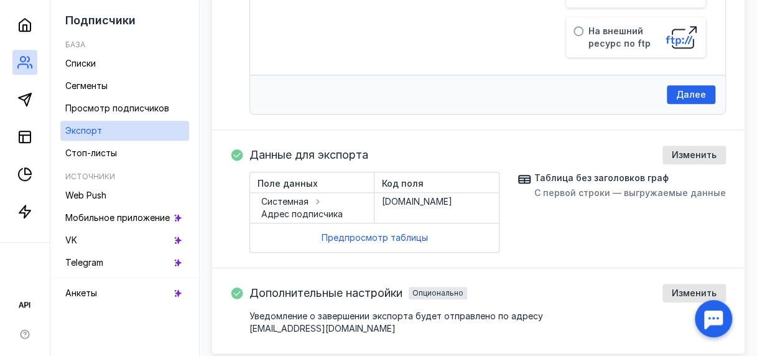
scroll to position [396, 0]
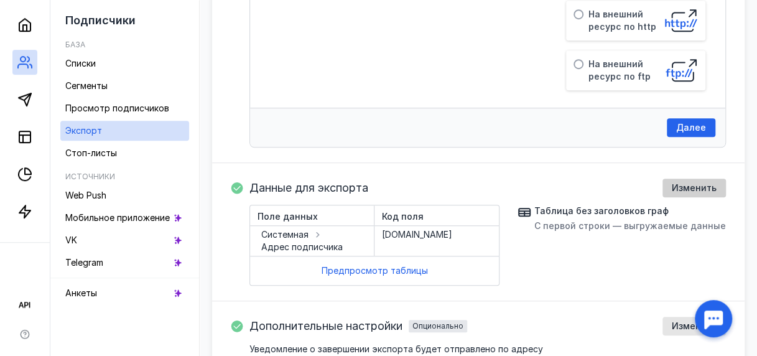
click at [682, 184] on span "Изменить" at bounding box center [694, 188] width 45 height 11
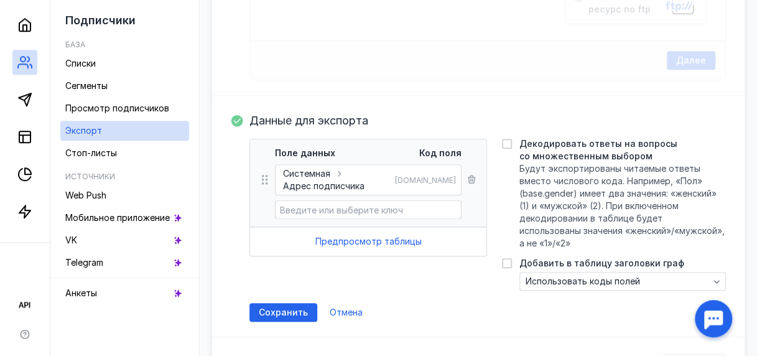
scroll to position [465, 0]
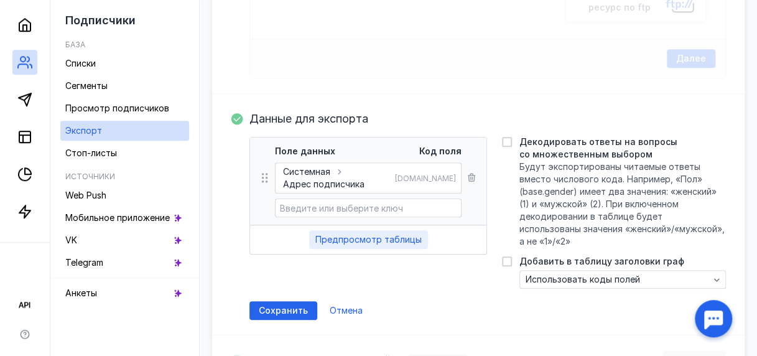
click at [383, 237] on span "Предпросмотр таблицы" at bounding box center [369, 240] width 106 height 11
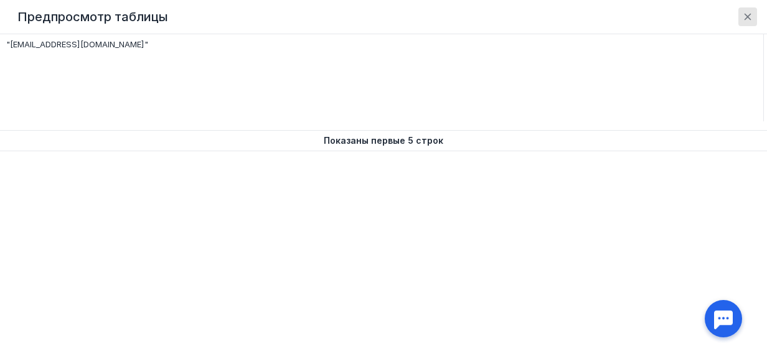
scroll to position [0, 0]
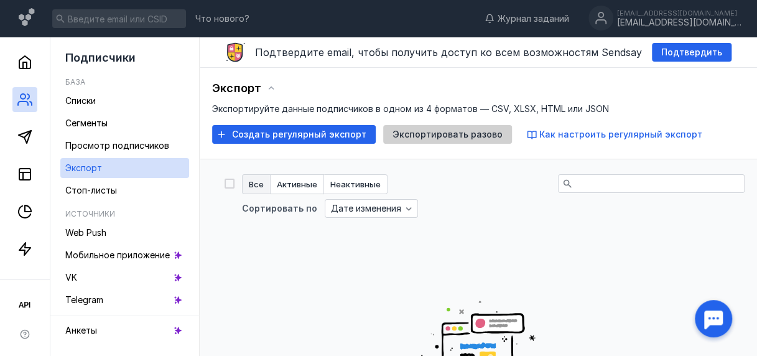
click at [454, 137] on span "Экспортировать разово" at bounding box center [448, 134] width 110 height 11
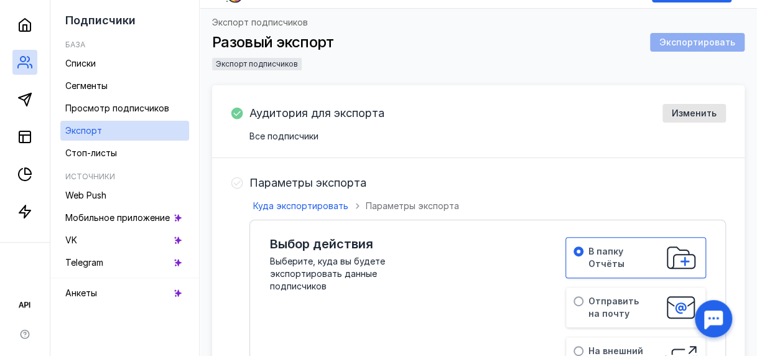
scroll to position [65, 0]
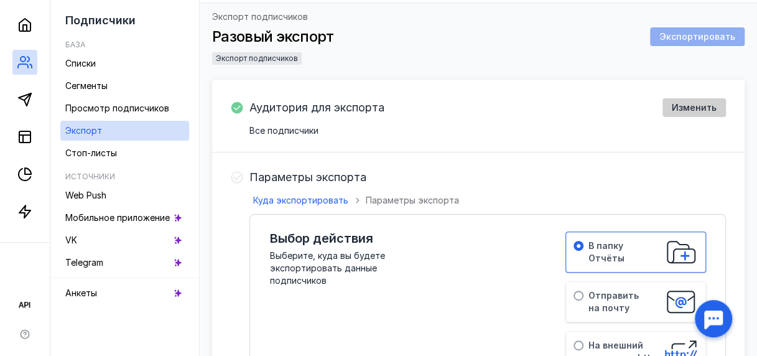
click at [683, 103] on span "Изменить" at bounding box center [694, 108] width 45 height 11
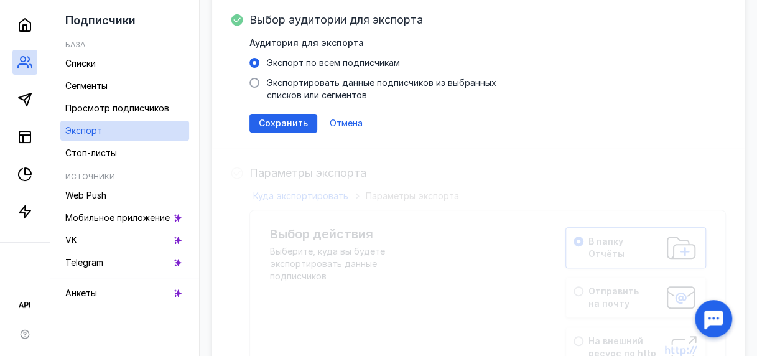
scroll to position [136, 0]
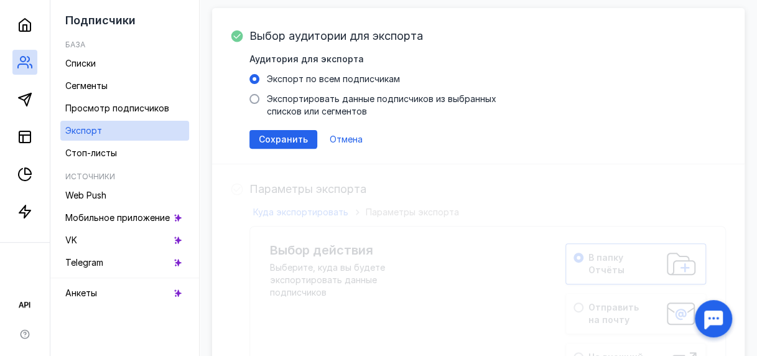
click at [562, 222] on div "Выбор аудитории для экспорта Аудитория для экспорта Экспорт по всем подписчикам…" at bounding box center [478, 360] width 533 height 704
click at [260, 100] on span at bounding box center [255, 99] width 10 height 10
click at [0, 0] on input "Экспортировать данные подписчиков из выбранных списков или сегментов" at bounding box center [0, 0] width 0 height 0
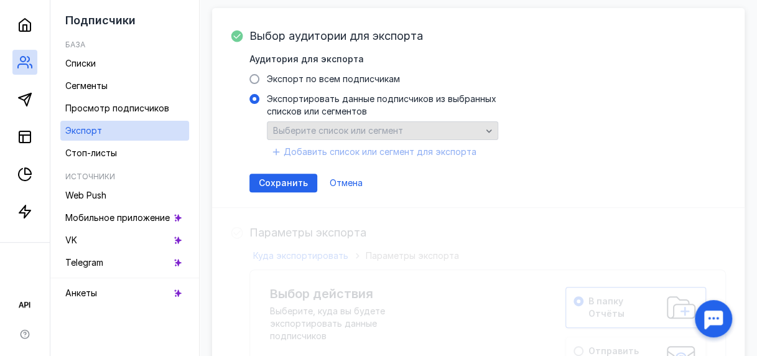
click at [368, 126] on span "Выберите список или сегмент" at bounding box center [338, 130] width 130 height 11
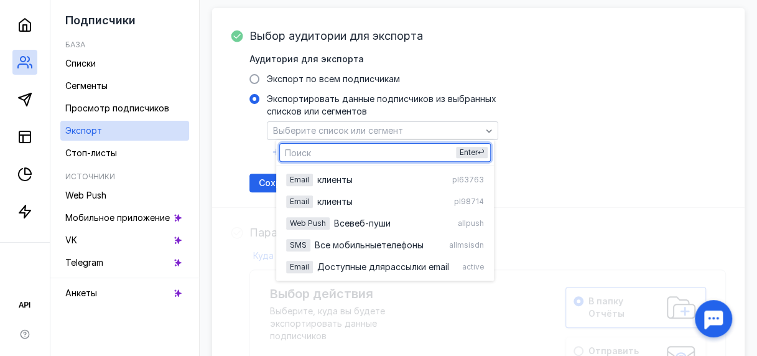
click at [611, 174] on div "Сохранить Отмена" at bounding box center [488, 183] width 477 height 19
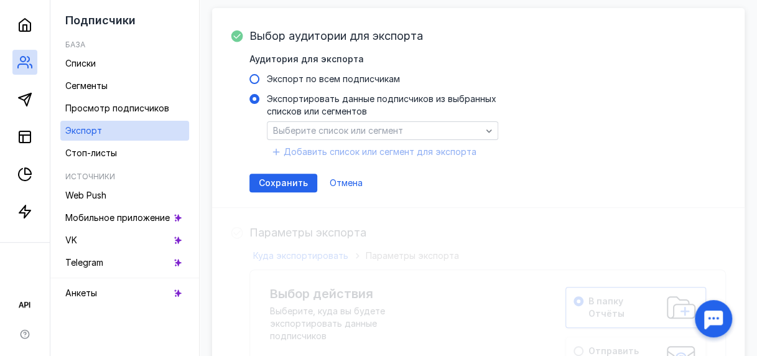
click at [260, 77] on span at bounding box center [255, 79] width 10 height 10
click at [0, 0] on input "Экспорт по всем подписчикам" at bounding box center [0, 0] width 0 height 0
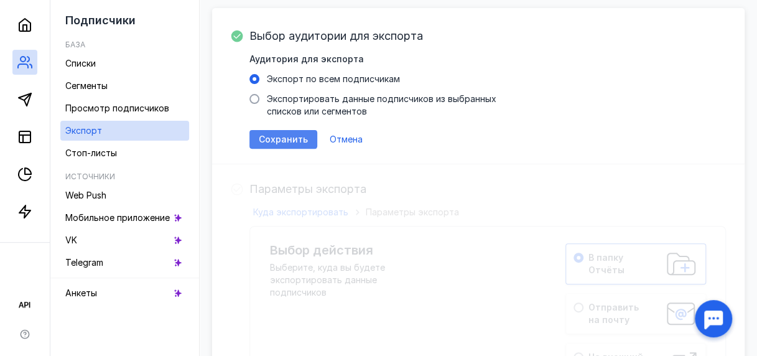
click at [299, 142] on span "Сохранить" at bounding box center [283, 139] width 49 height 11
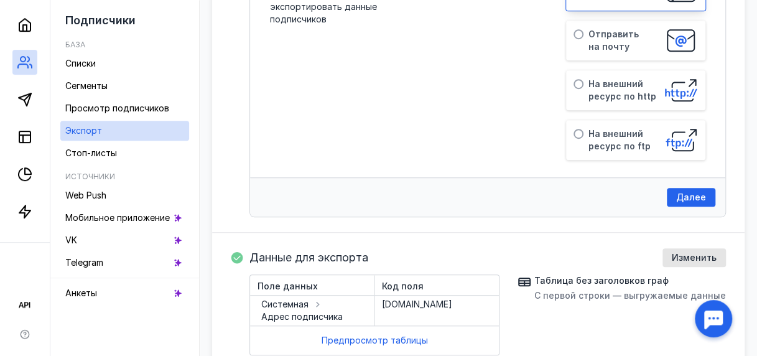
scroll to position [354, 0]
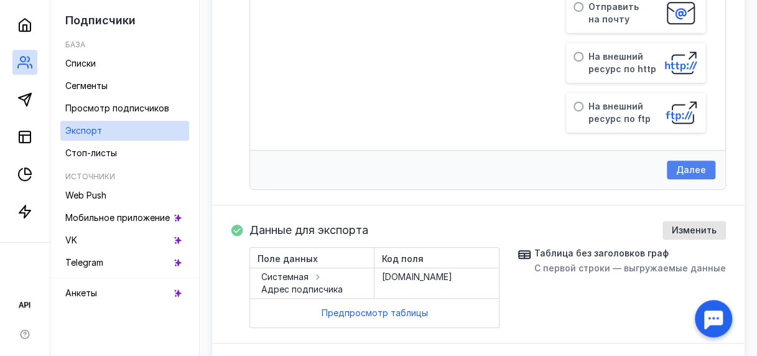
click at [692, 165] on span "Далее" at bounding box center [692, 170] width 30 height 11
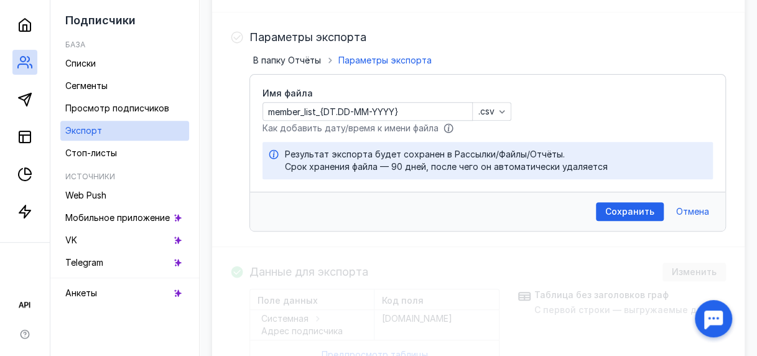
scroll to position [199, 0]
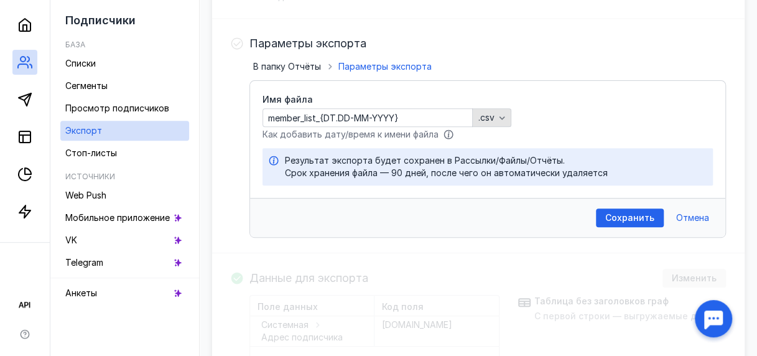
click at [507, 116] on icon "button" at bounding box center [502, 118] width 10 height 10
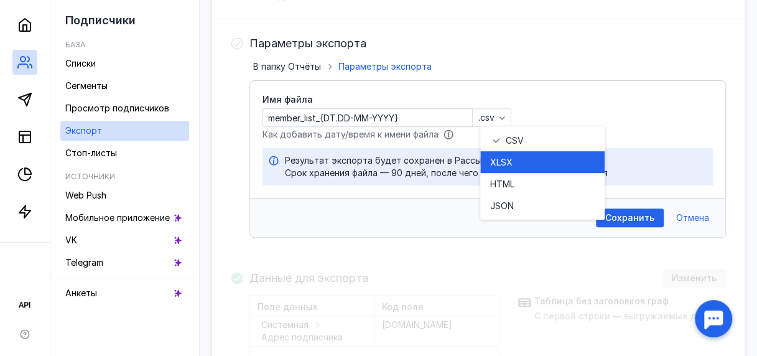
click at [514, 156] on div "XLSX" at bounding box center [542, 162] width 105 height 12
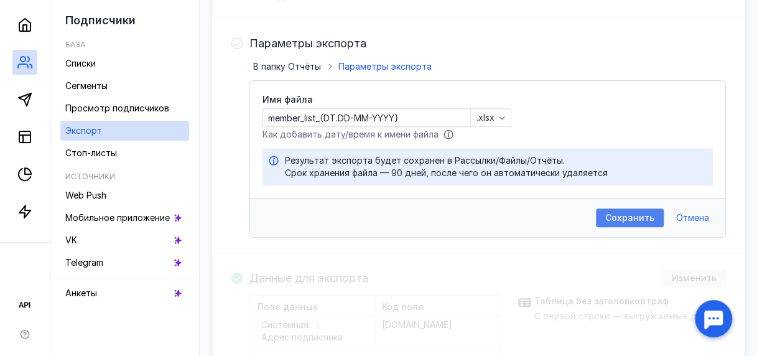
click at [634, 216] on span "Сохранить" at bounding box center [630, 218] width 49 height 11
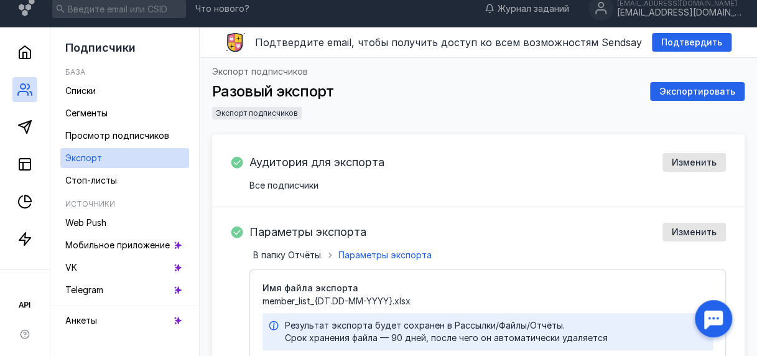
scroll to position [0, 0]
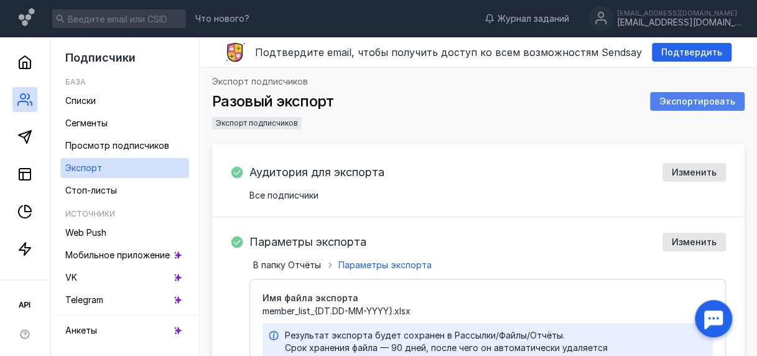
click at [695, 102] on span "Экспортировать" at bounding box center [698, 101] width 76 height 11
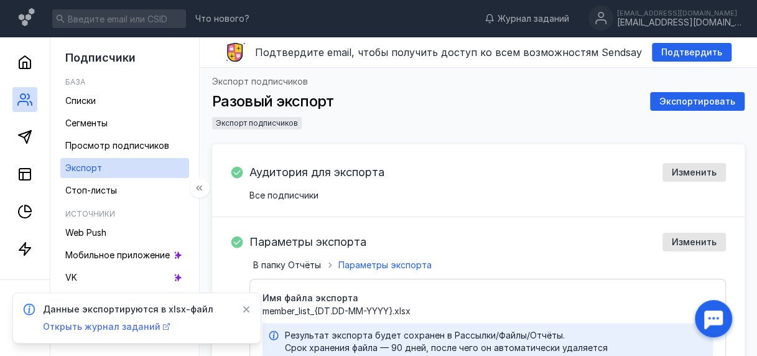
click at [116, 329] on span "Открыть журнал заданий" at bounding box center [102, 326] width 118 height 11
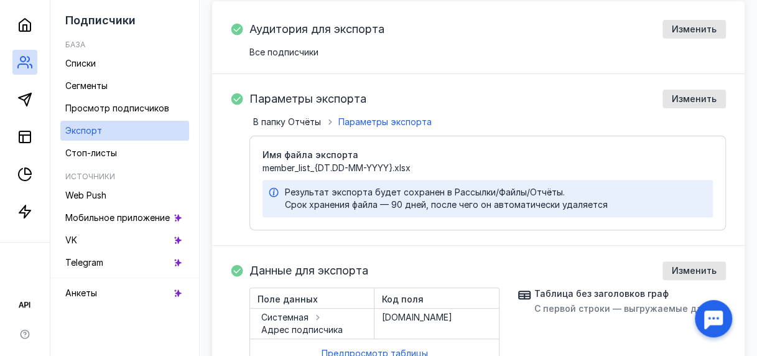
scroll to position [144, 0]
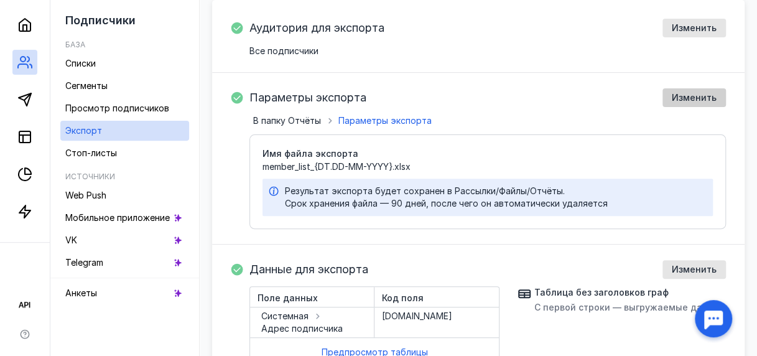
click at [693, 103] on div "Изменить" at bounding box center [694, 97] width 63 height 19
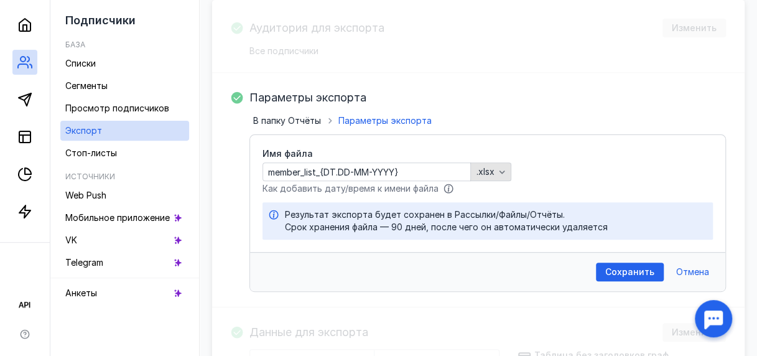
click at [507, 168] on icon "button" at bounding box center [502, 172] width 10 height 10
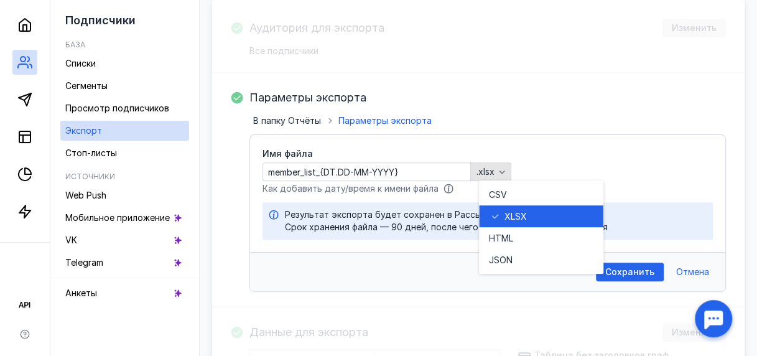
click at [507, 168] on icon "button" at bounding box center [502, 172] width 10 height 10
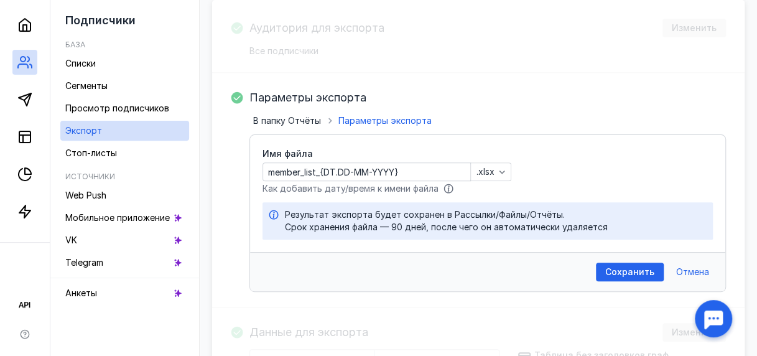
click at [590, 174] on div "Имя файла member_list_{DT.DD-MM-YYYY} .xlsx Как добавить дату/время к имени фай…" at bounding box center [487, 193] width 475 height 117
click at [502, 73] on div "Параметры экспорта В папку Отчёты Параметры экспорта Имя файла member_list_{DT.…" at bounding box center [478, 190] width 533 height 235
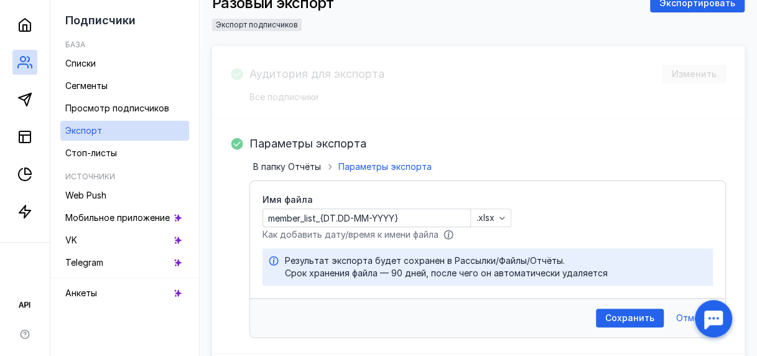
scroll to position [112, 0]
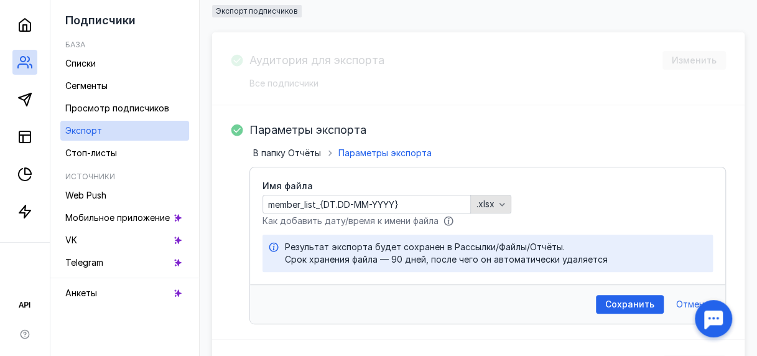
click at [505, 195] on div ".xlsx" at bounding box center [491, 204] width 41 height 19
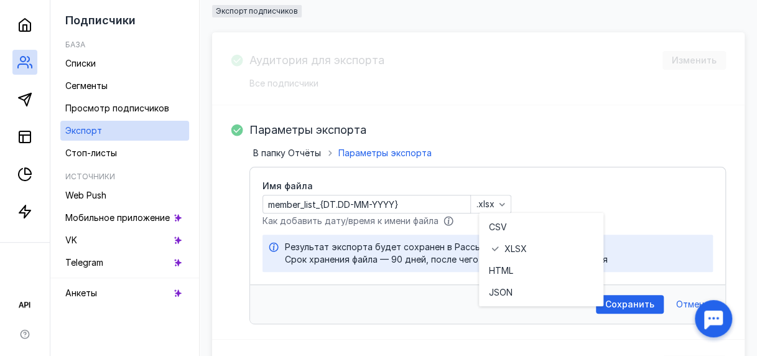
click at [579, 174] on div "Имя файла member_list_{DT.DD-MM-YYYY} .xlsx Как добавить дату/время к имени фай…" at bounding box center [487, 225] width 475 height 117
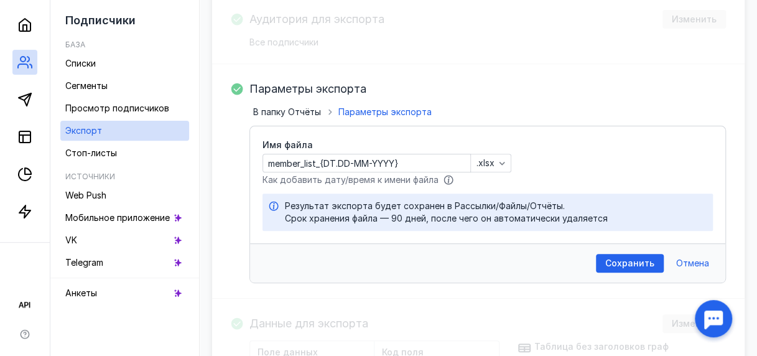
scroll to position [224, 0]
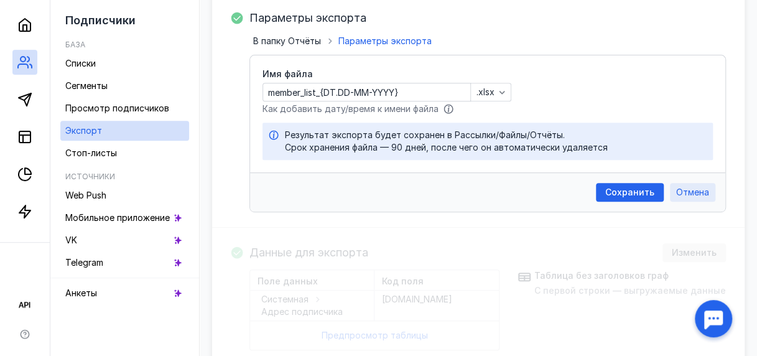
click at [695, 195] on span "Отмена" at bounding box center [693, 192] width 33 height 11
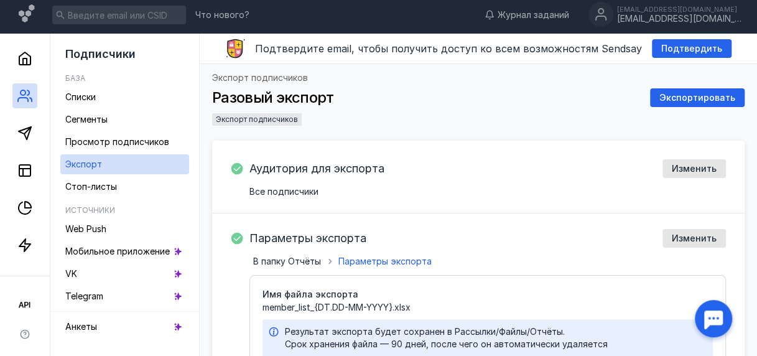
scroll to position [4, 0]
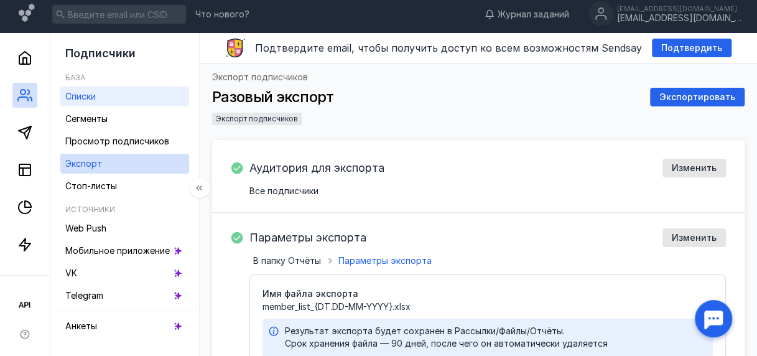
click at [133, 98] on link "Списки" at bounding box center [124, 97] width 129 height 20
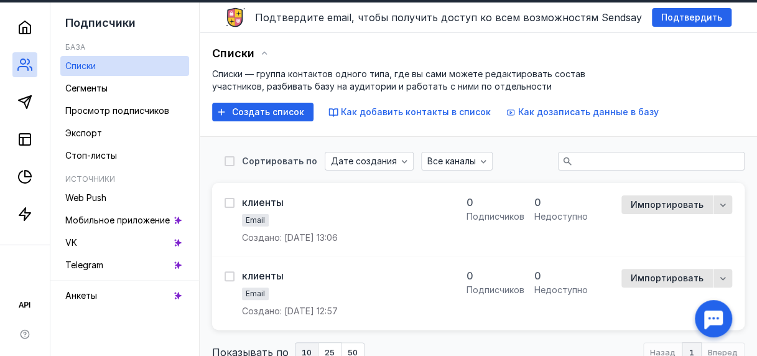
scroll to position [70, 0]
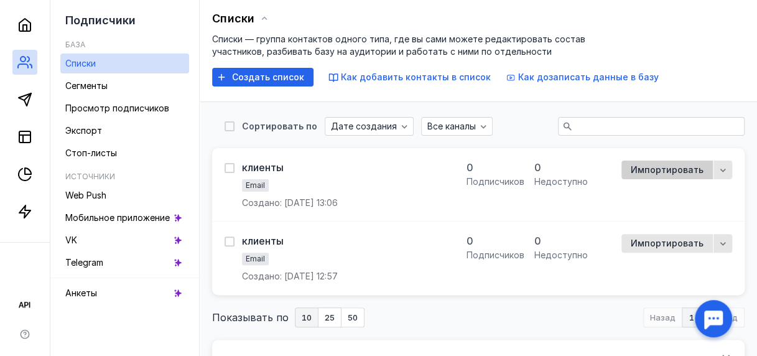
click at [655, 167] on span "Импортировать" at bounding box center [667, 170] width 73 height 11
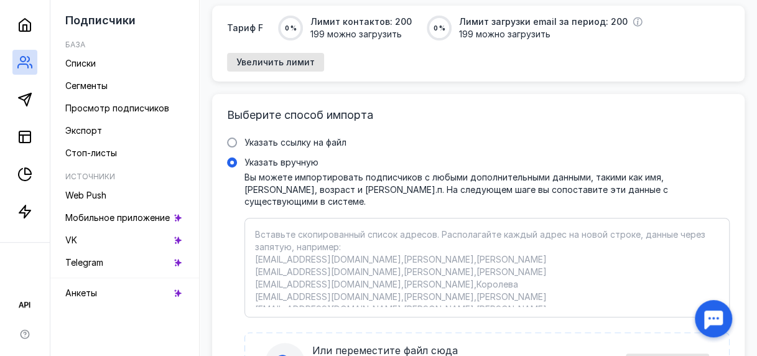
scroll to position [117, 0]
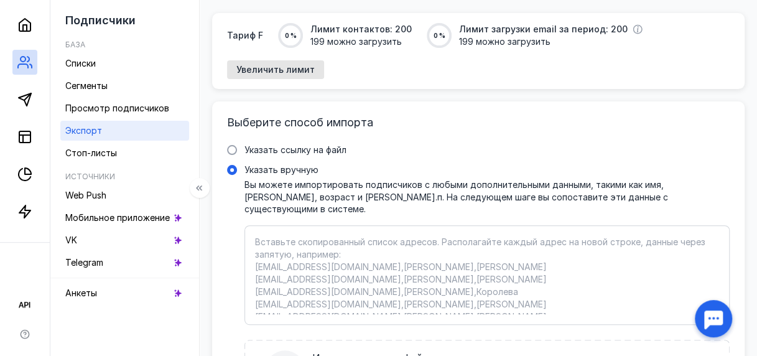
click at [102, 132] on span "Экспорт" at bounding box center [83, 130] width 37 height 11
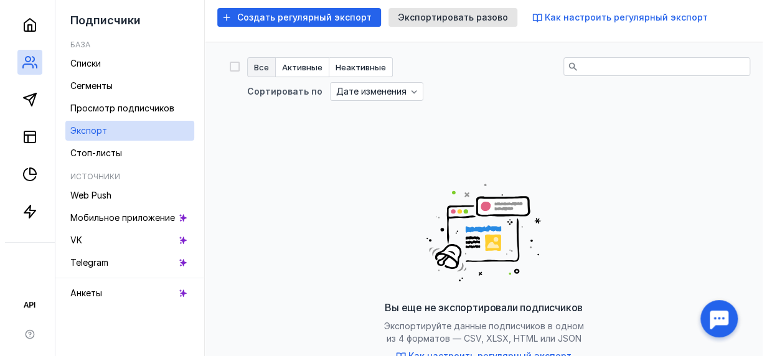
scroll to position [79, 0]
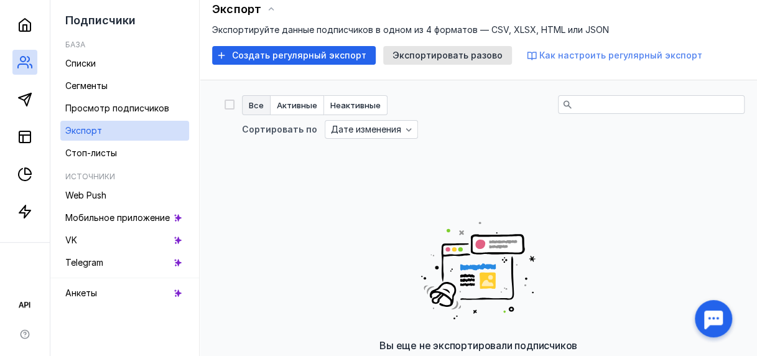
click at [561, 55] on span "Как настроить регулярный экспорт" at bounding box center [621, 55] width 163 height 11
